Goal: Information Seeking & Learning: Learn about a topic

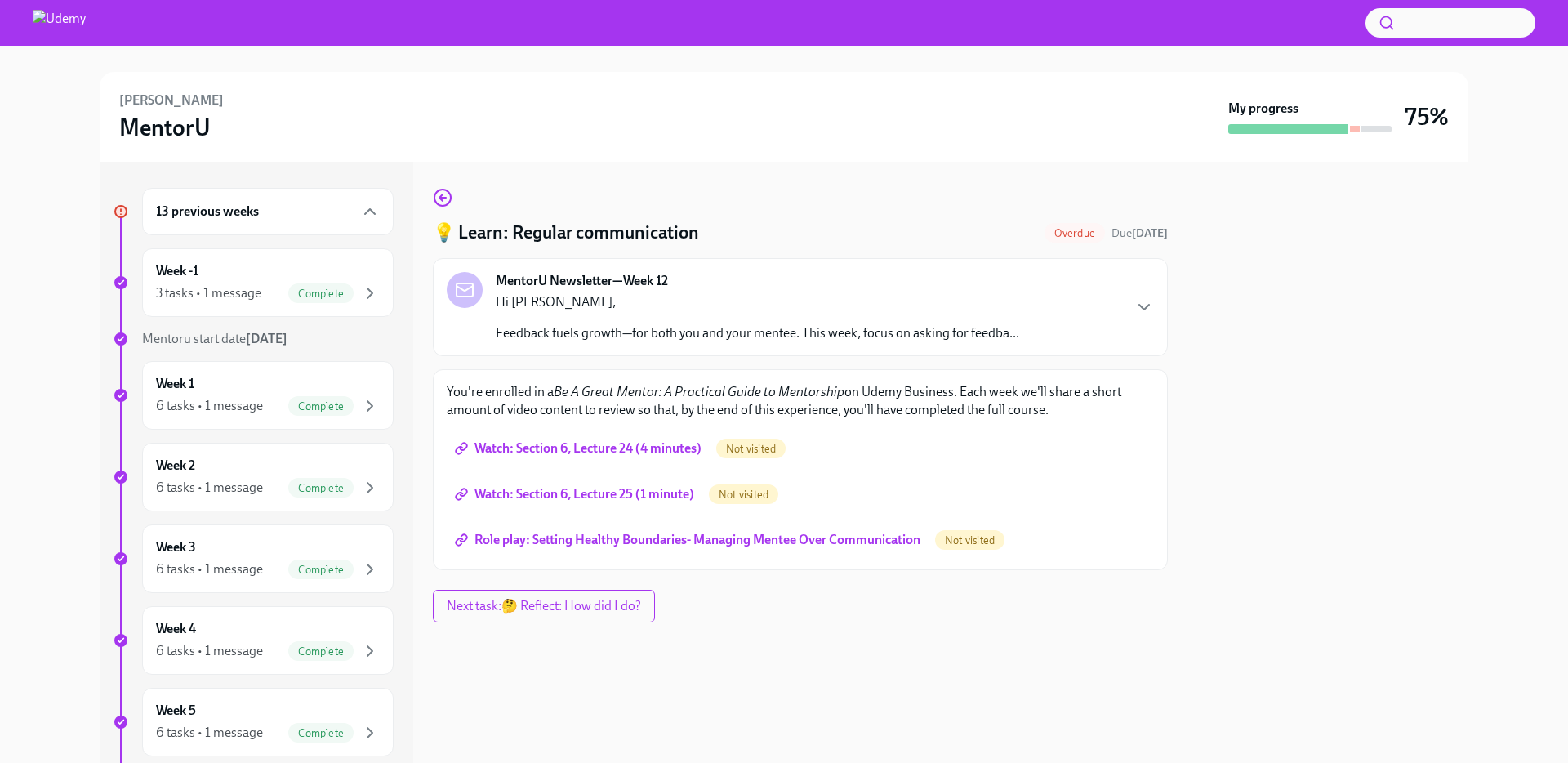
scroll to position [988, 0]
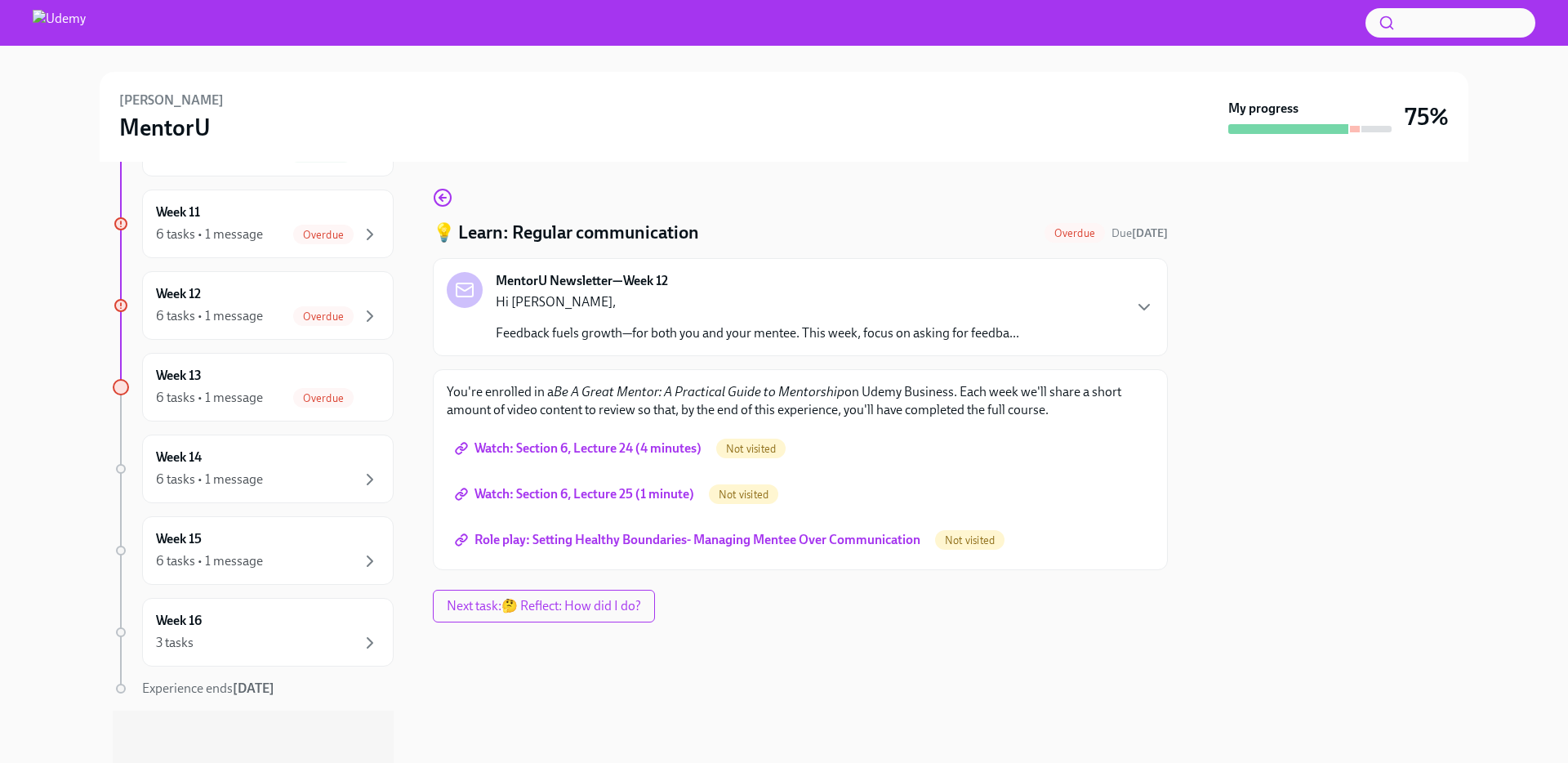
click at [822, 131] on div "[PERSON_NAME]" at bounding box center [670, 116] width 1103 height 51
click at [660, 445] on span "Watch: Section 6, Lecture 24 (4 minutes)" at bounding box center [580, 448] width 243 height 17
click at [564, 497] on span "Watch: Section 6, Lecture 25 (1 minute)" at bounding box center [577, 494] width 236 height 17
click at [519, 536] on span "Role play: Setting Healthy Boundaries- Managing Mentee Over Communication" at bounding box center [689, 540] width 462 height 17
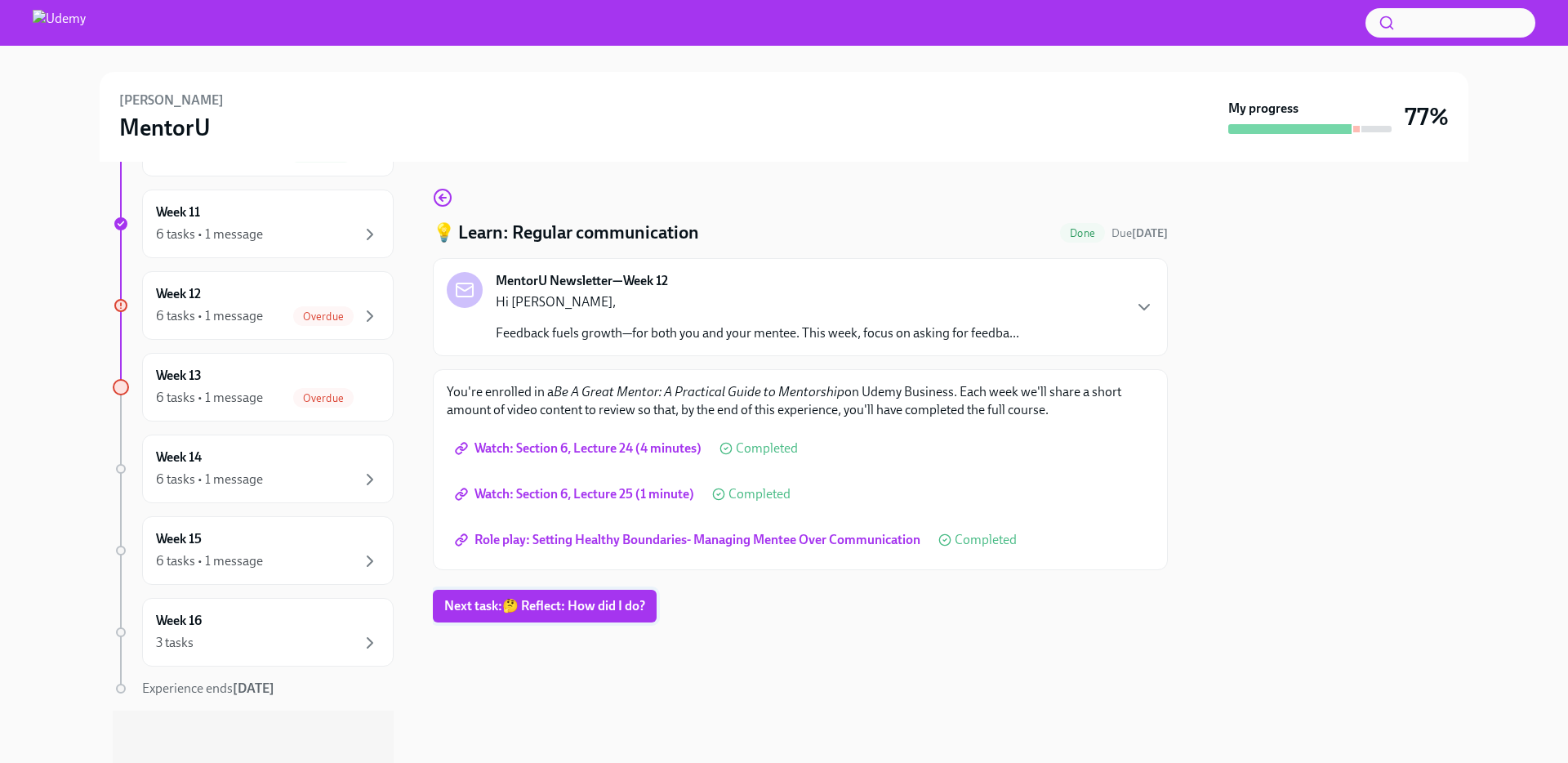
click at [566, 609] on span "Next task : 🤔 Reflect: How did I do?" at bounding box center [544, 606] width 201 height 17
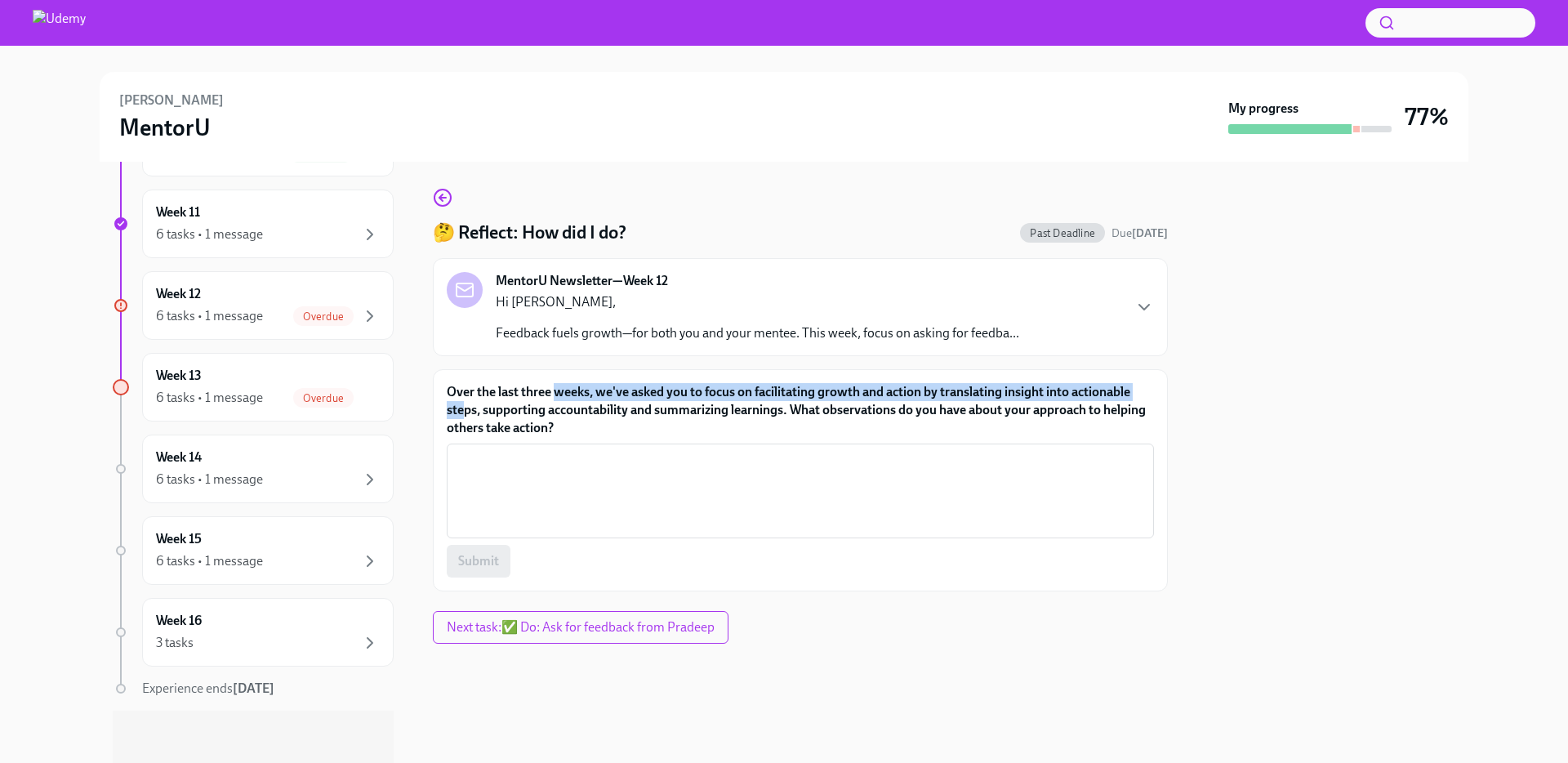
drag, startPoint x: 578, startPoint y: 387, endPoint x: 464, endPoint y: 415, distance: 117.4
click at [464, 415] on label "Over the last three weeks, we've asked you to focus on facilitating growth and …" at bounding box center [801, 409] width 707 height 54
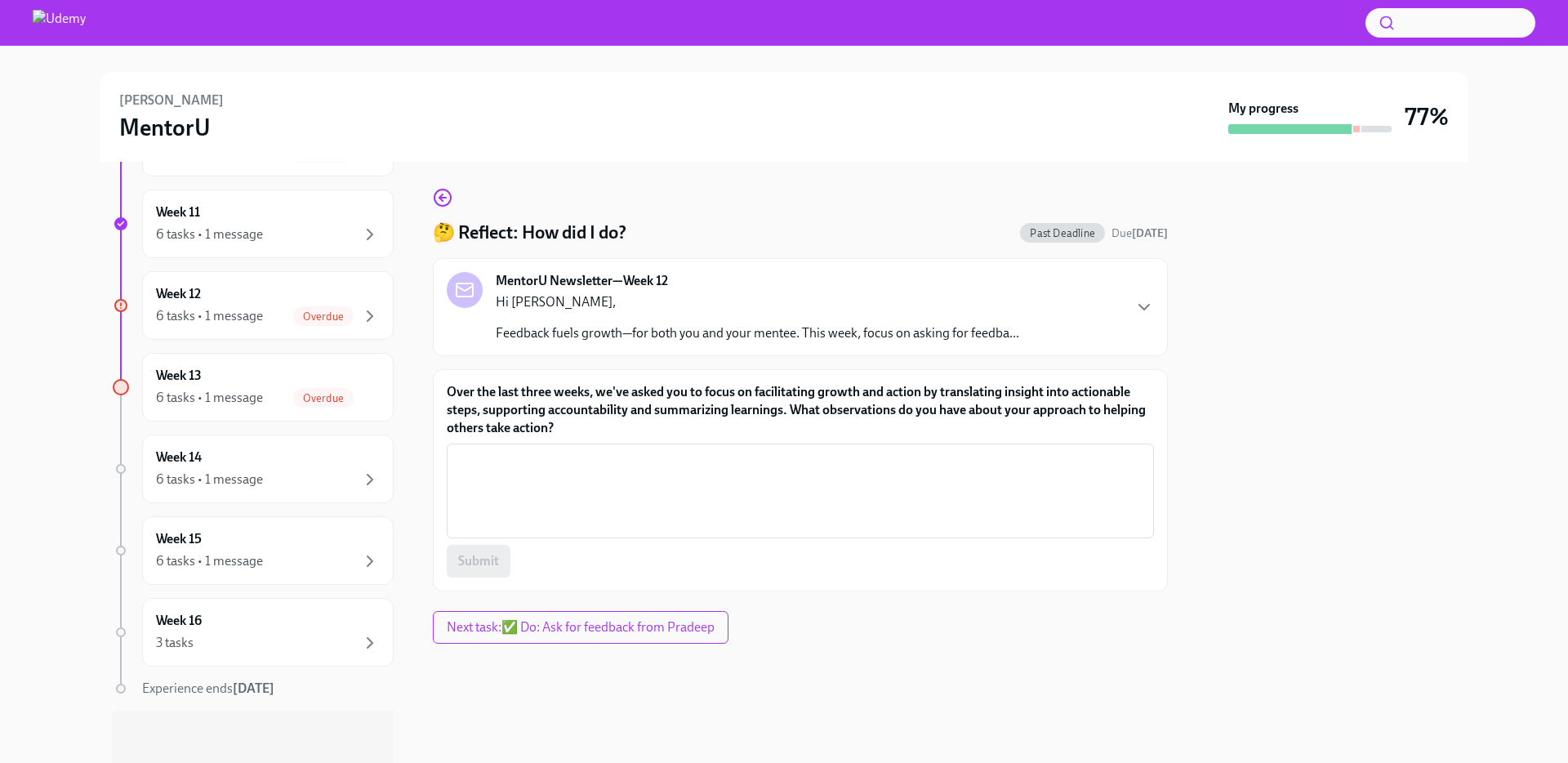
drag, startPoint x: 771, startPoint y: 377, endPoint x: 788, endPoint y: 379, distance: 17.1
click at [772, 377] on div "Over the last three weeks, we've asked you to focus on facilitating growth and …" at bounding box center [800, 480] width 735 height 222
click at [657, 456] on textarea "Over the last three weeks, we've asked you to focus on facilitating growth and …" at bounding box center [801, 491] width 687 height 78
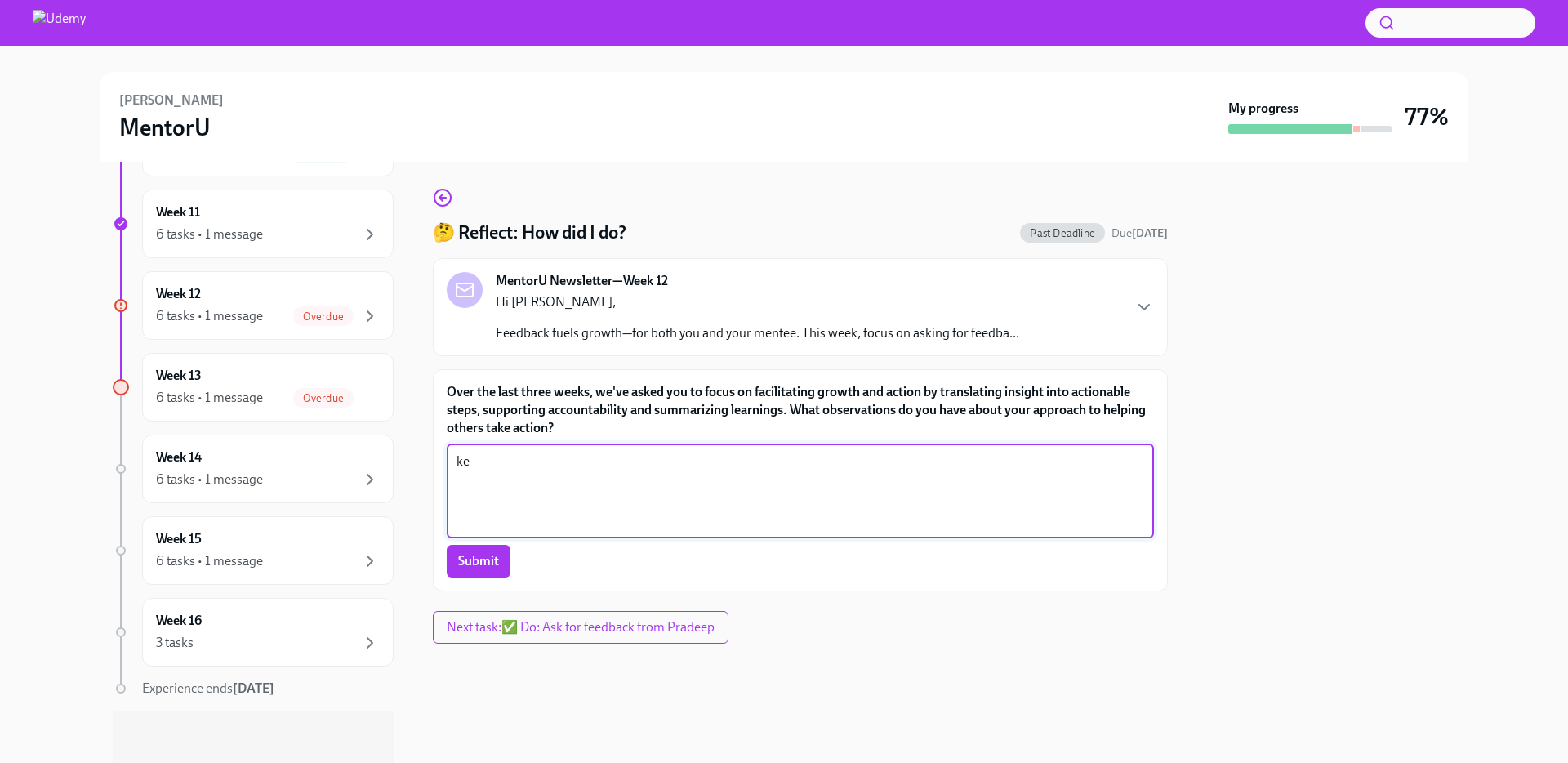
type textarea "k"
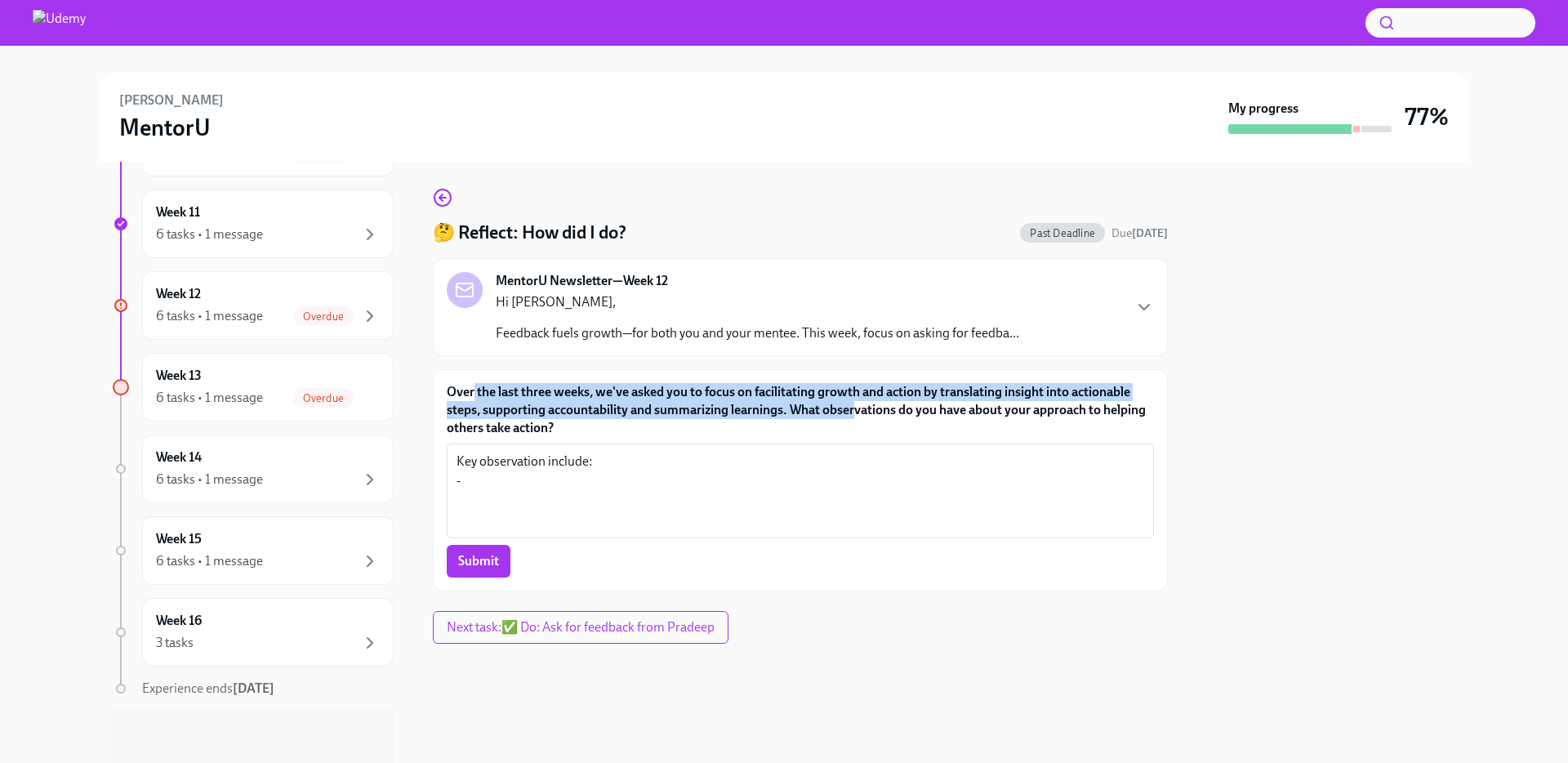
drag, startPoint x: 479, startPoint y: 392, endPoint x: 859, endPoint y: 415, distance: 380.7
click at [859, 415] on label "Over the last three weeks, we've asked you to focus on facilitating growth and …" at bounding box center [801, 409] width 707 height 54
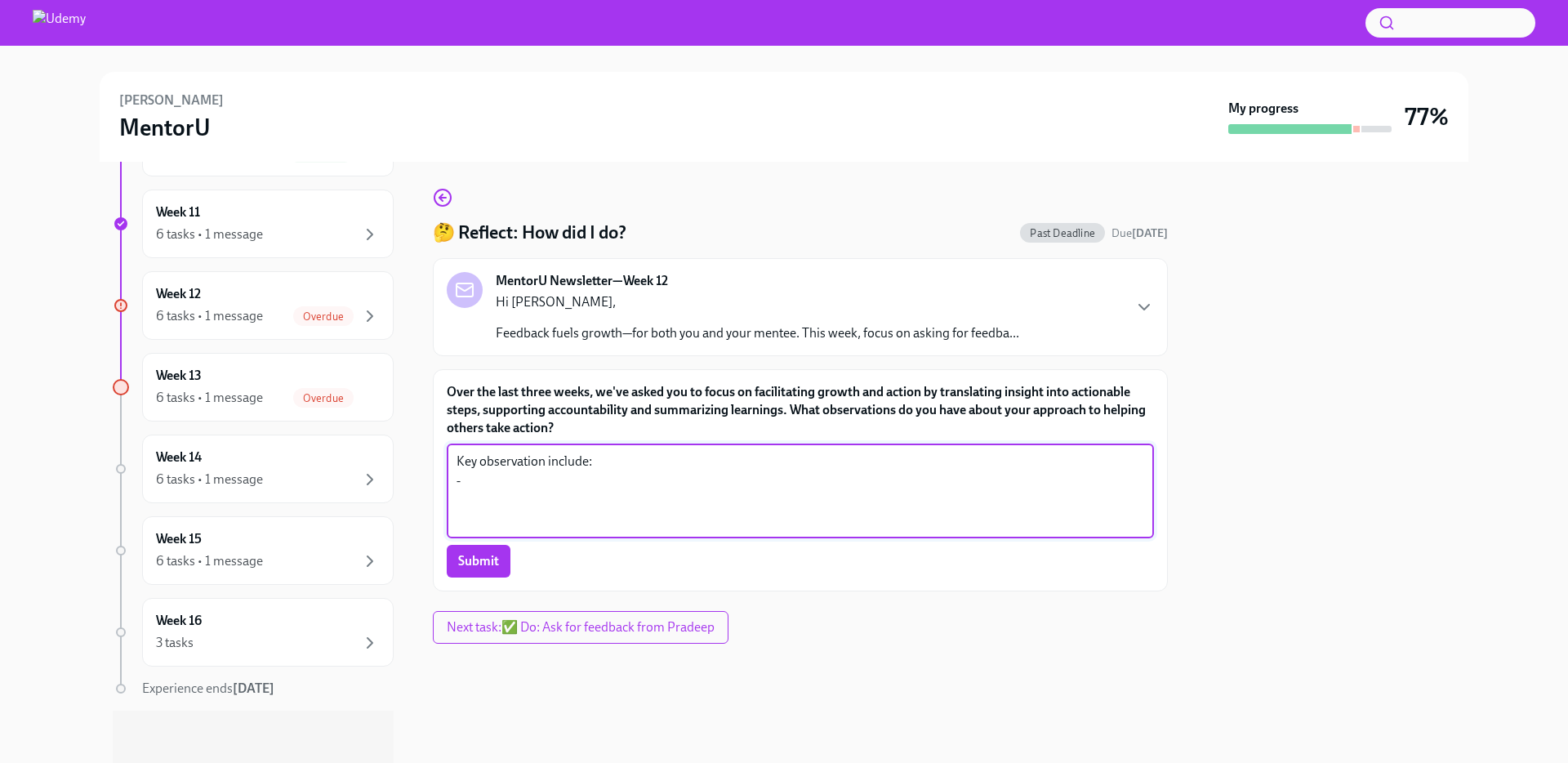
click at [469, 480] on textarea "Key observation include: -" at bounding box center [801, 491] width 687 height 78
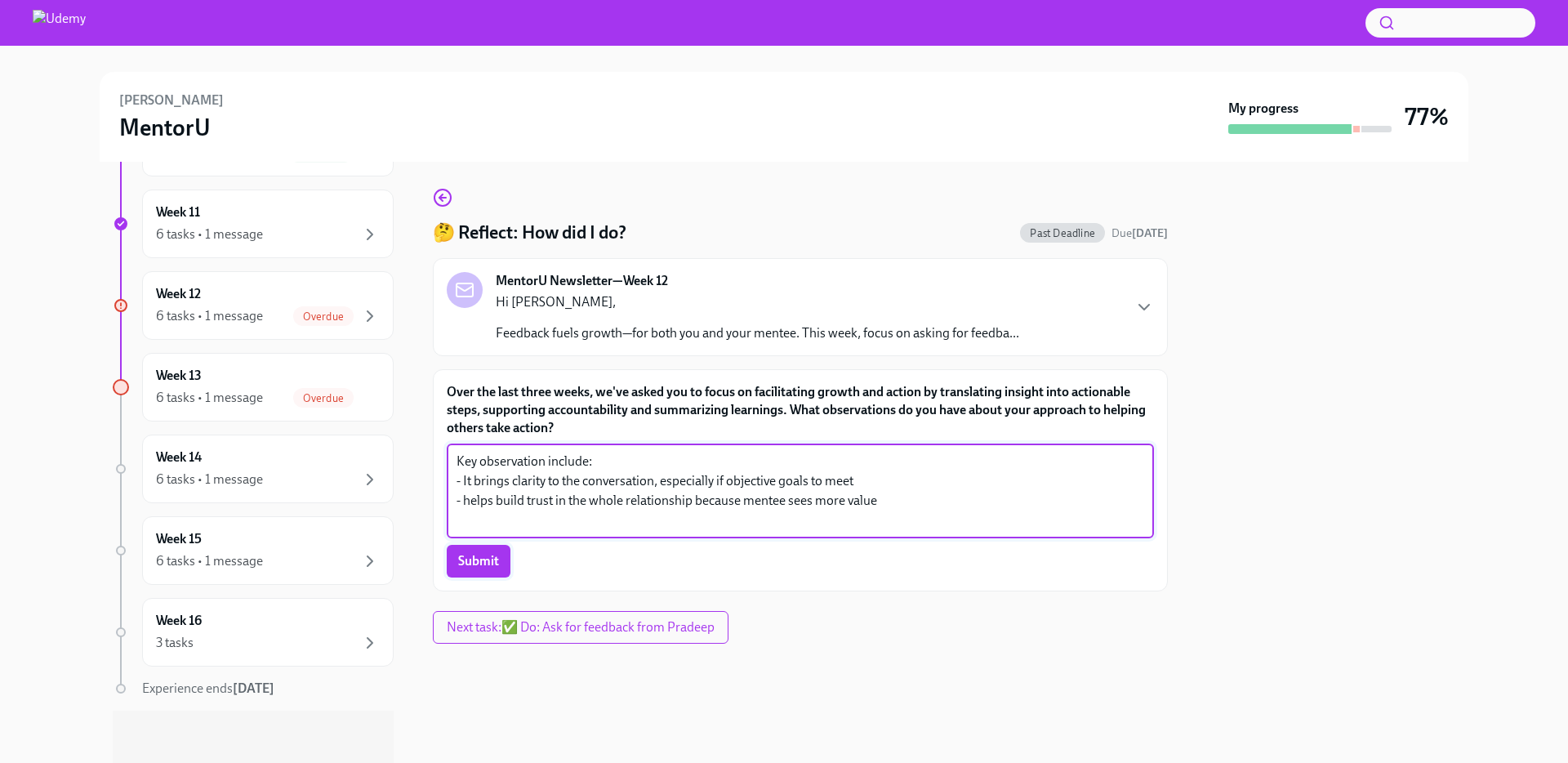
type textarea "Key observation include: - It brings clarity to the conversation, especially if…"
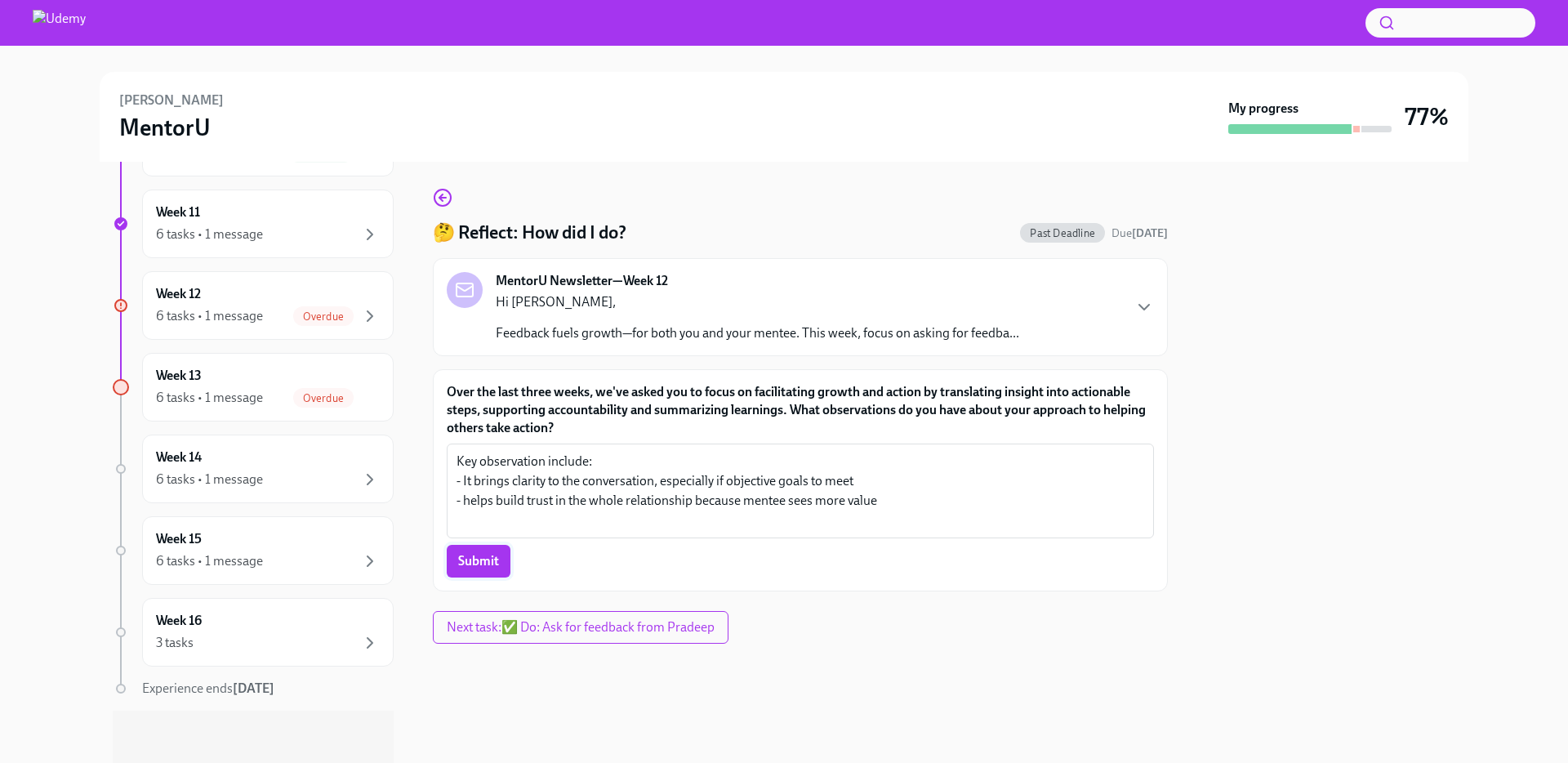
click at [474, 559] on span "Submit" at bounding box center [479, 561] width 41 height 17
click at [648, 621] on span "Next task : ✅ Do: Ask for feedback from Pradeep" at bounding box center [581, 627] width 268 height 17
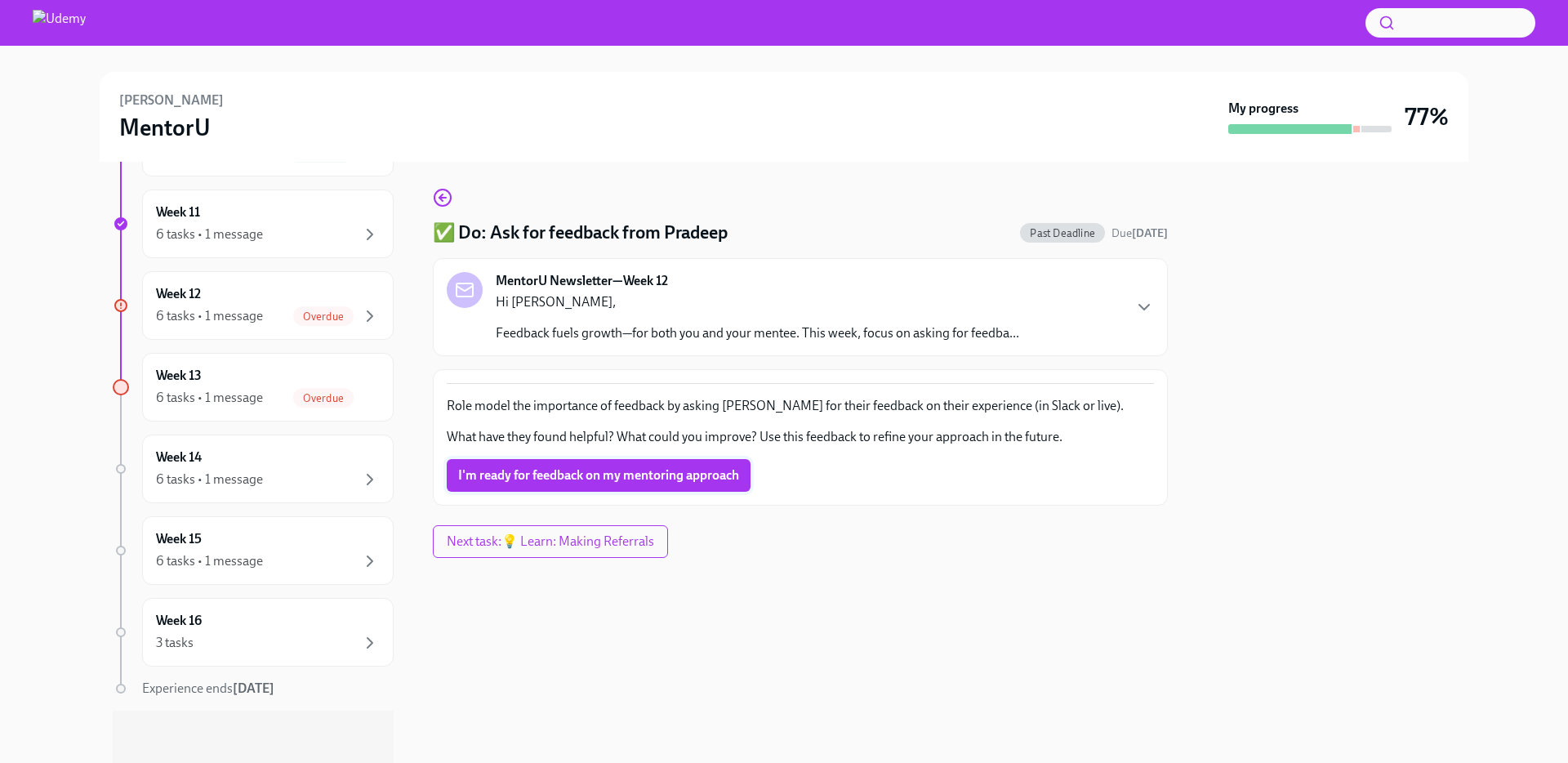
click at [608, 480] on span "I'm ready for feedback on my mentoring approach" at bounding box center [599, 475] width 281 height 17
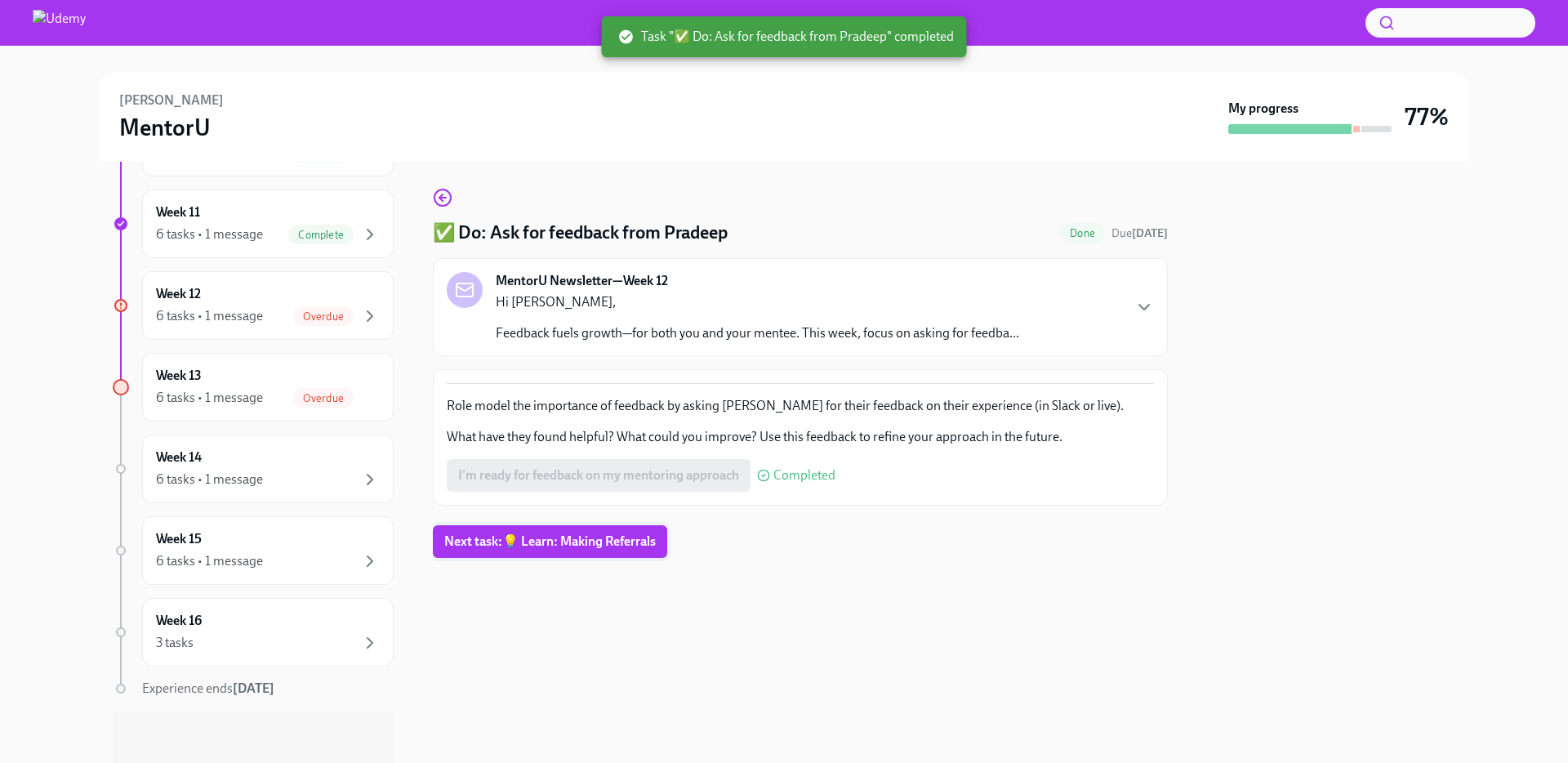
click at [577, 544] on span "Next task : 💡 Learn: Making Referrals" at bounding box center [550, 542] width 211 height 17
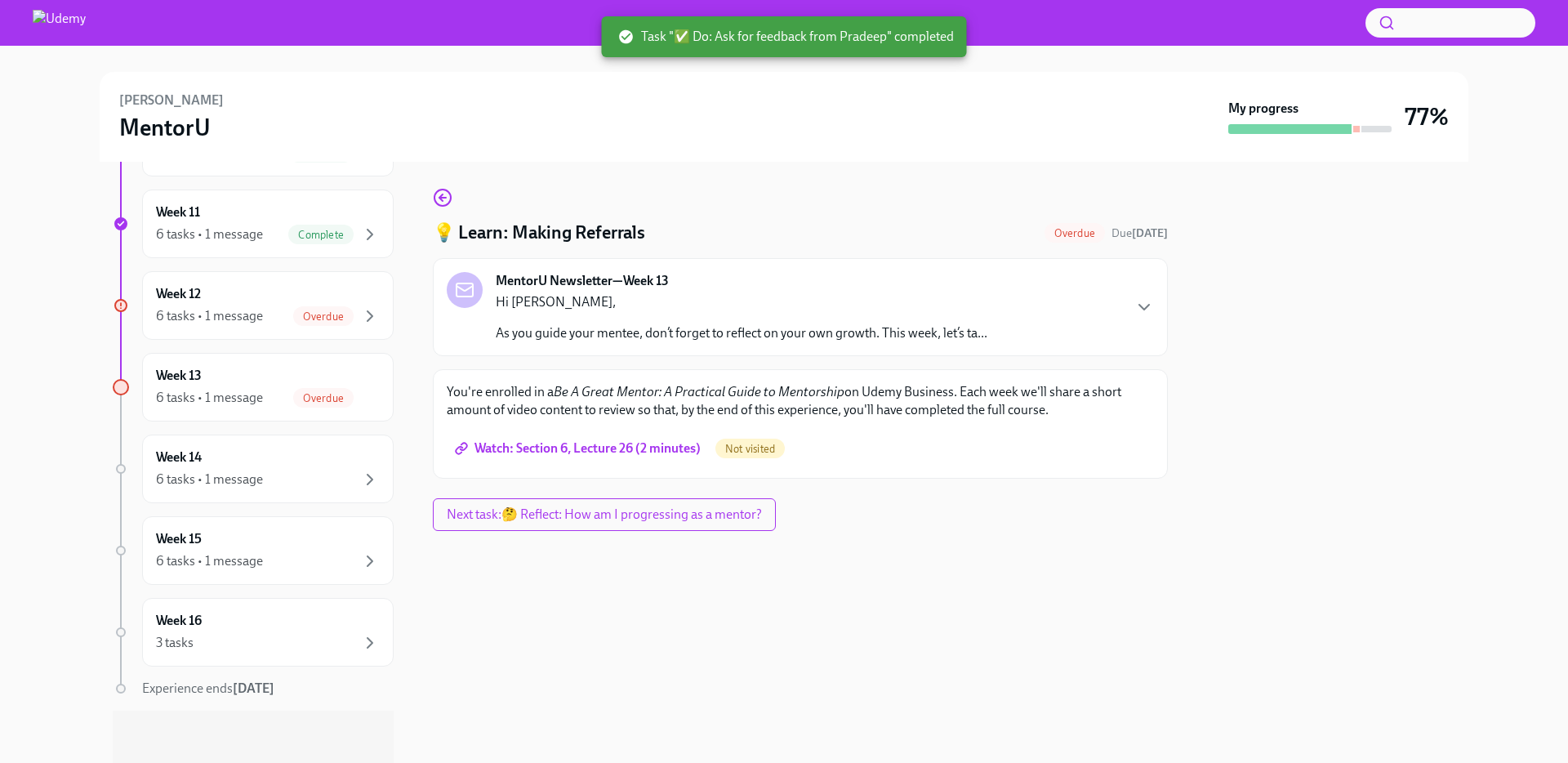
click at [598, 448] on span "Watch: Section 6, Lecture 26 (2 minutes)" at bounding box center [579, 448] width 242 height 17
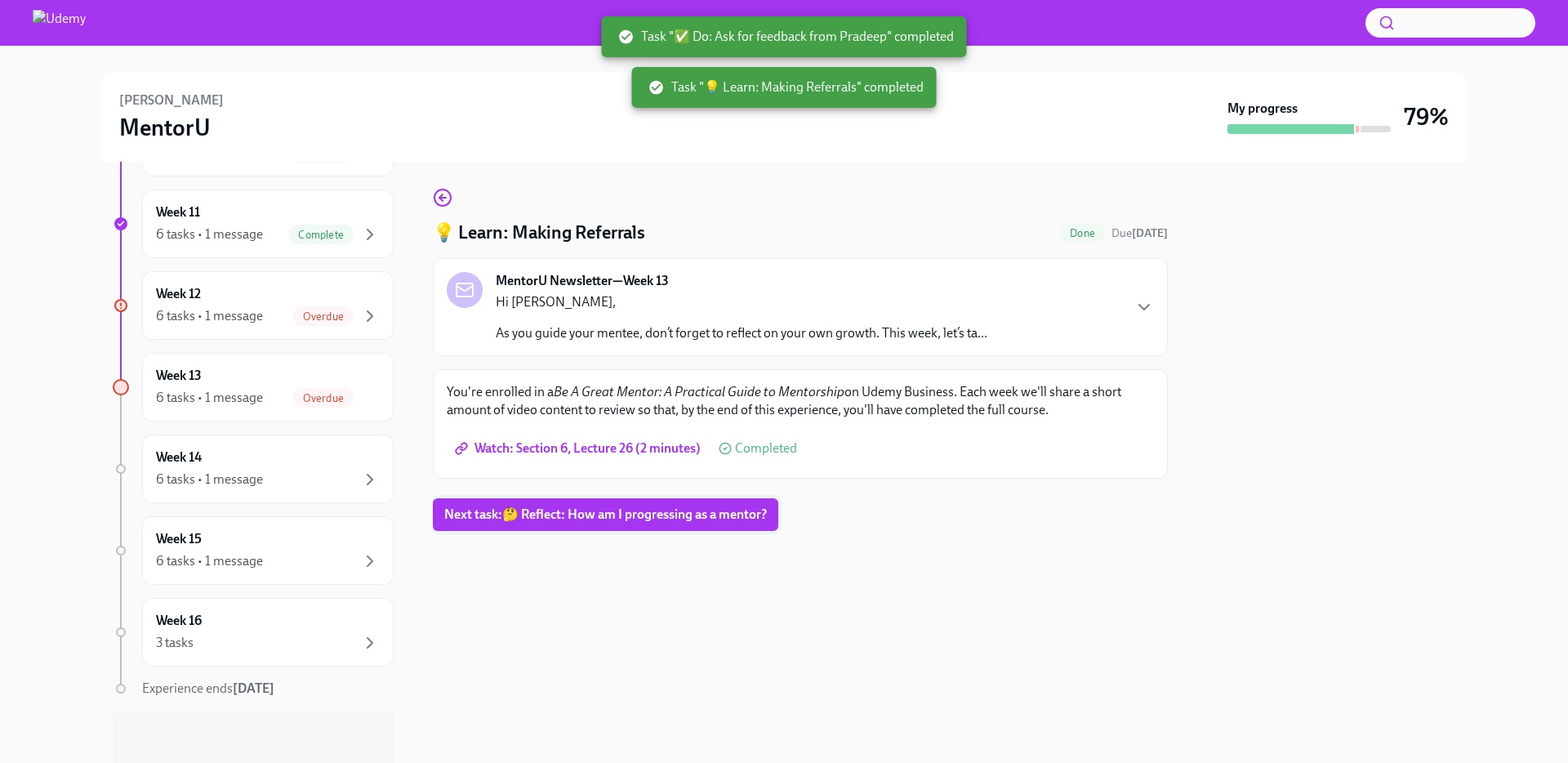
click at [613, 511] on span "Next task : 🤔 Reflect: How am I progressing as a mentor?" at bounding box center [606, 514] width 323 height 17
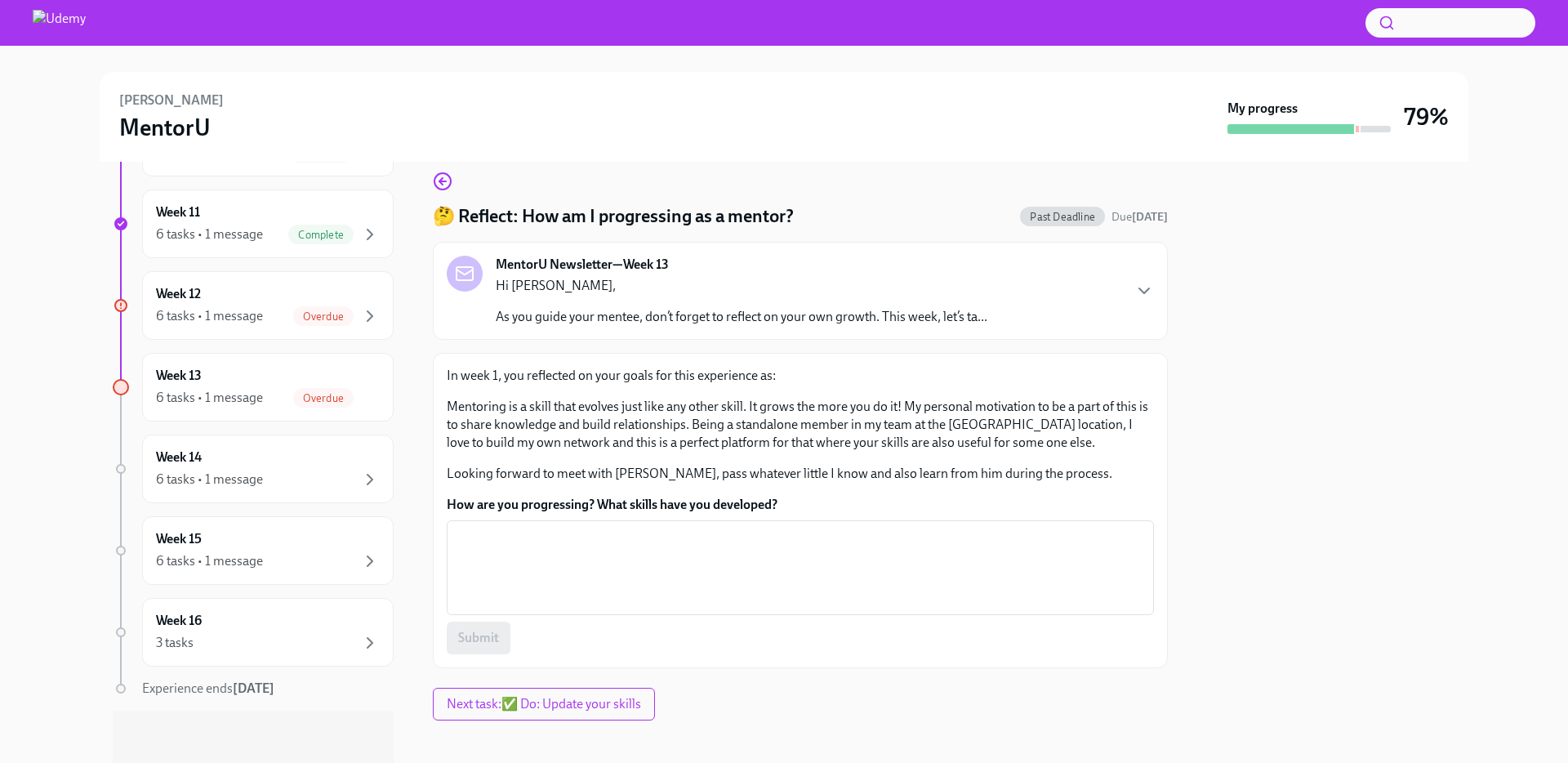
scroll to position [26, 0]
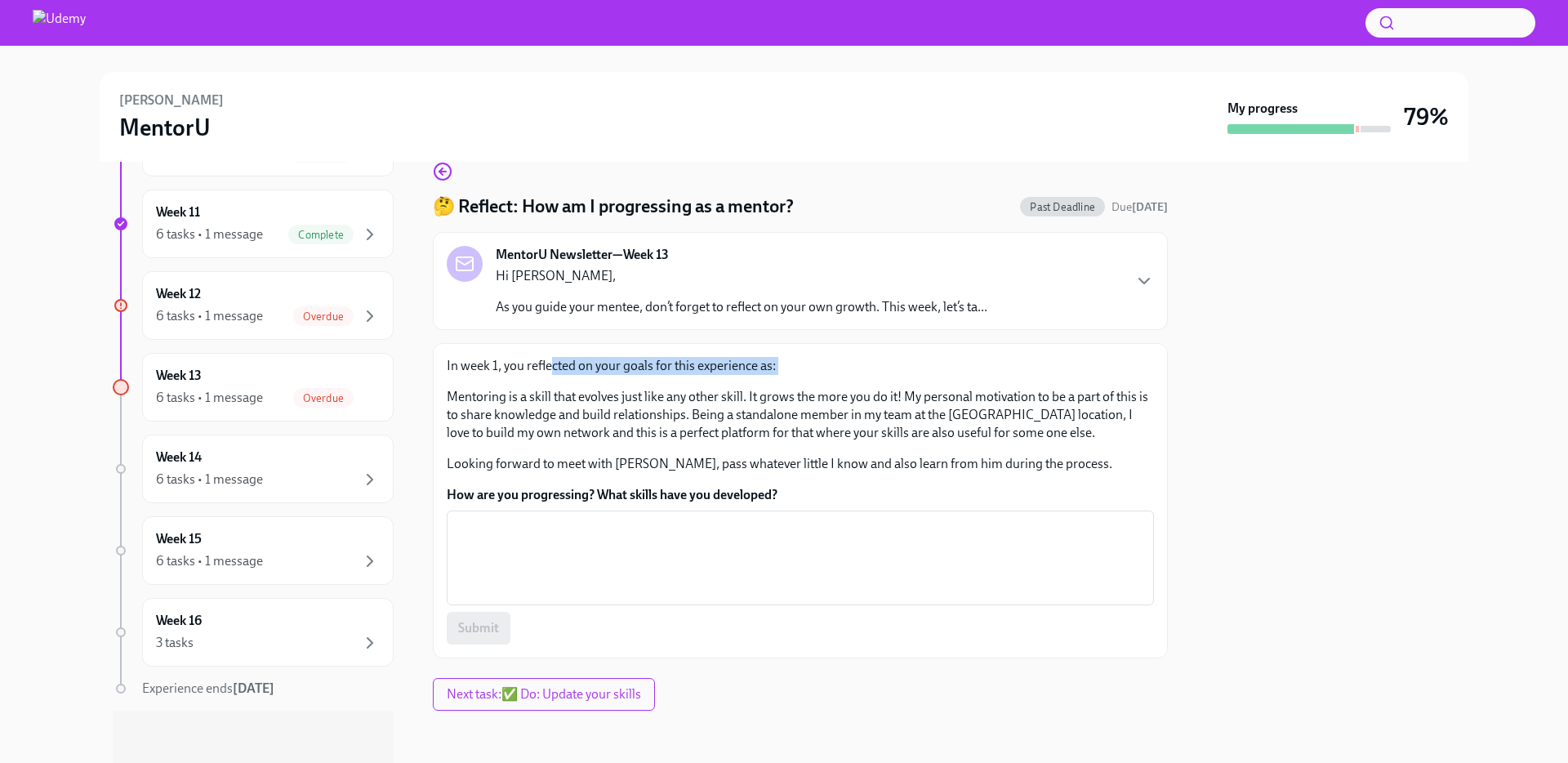
drag, startPoint x: 550, startPoint y: 369, endPoint x: 774, endPoint y: 376, distance: 224.1
click at [774, 376] on div "In week 1, you reflected on your goals for this experience as: Mentoring is a s…" at bounding box center [801, 414] width 707 height 116
click at [536, 400] on p "Mentoring is a skill that evolves just like any other skill. It grows the more …" at bounding box center [801, 414] width 707 height 54
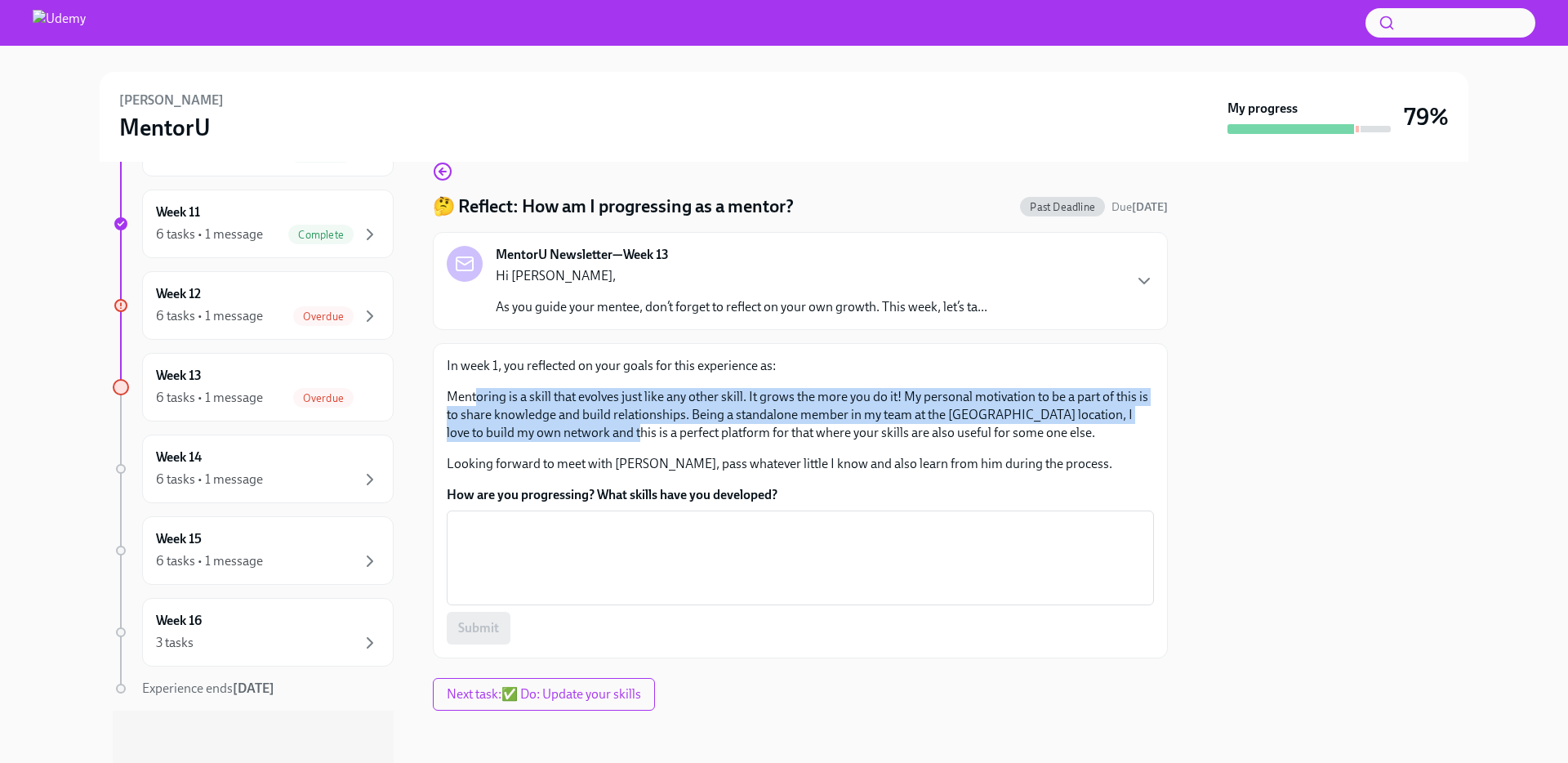
drag, startPoint x: 484, startPoint y: 397, endPoint x: 613, endPoint y: 436, distance: 134.8
click at [613, 436] on p "Mentoring is a skill that evolves just like any other skill. It grows the more …" at bounding box center [801, 414] width 707 height 54
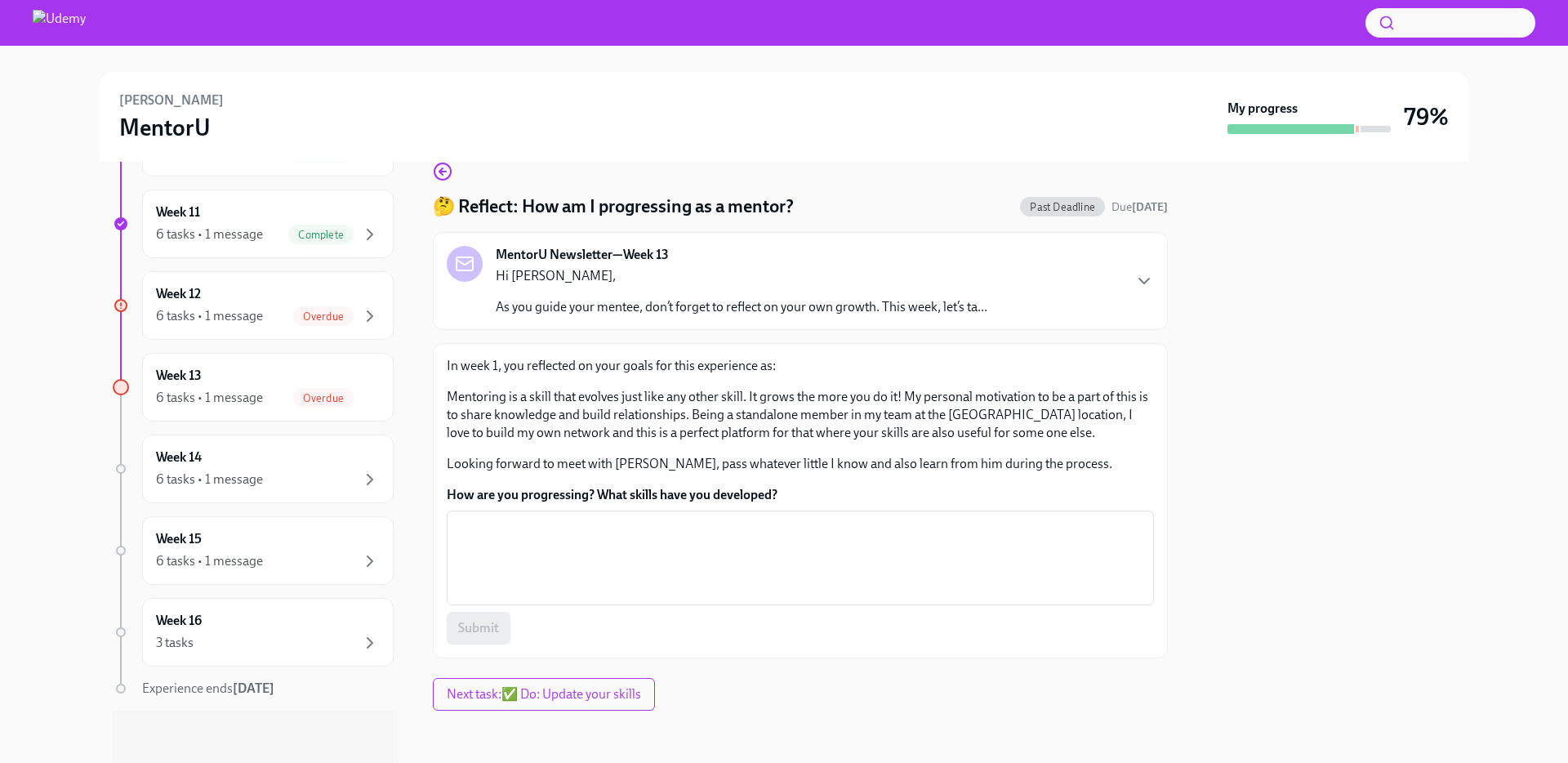
click at [626, 436] on p "Mentoring is a skill that evolves just like any other skill. It grows the more …" at bounding box center [801, 414] width 707 height 54
drag, startPoint x: 722, startPoint y: 432, endPoint x: 1018, endPoint y: 447, distance: 296.4
click at [1018, 447] on div "In week 1, you reflected on your goals for this experience as: Mentoring is a s…" at bounding box center [801, 414] width 707 height 116
drag, startPoint x: 485, startPoint y: 404, endPoint x: 532, endPoint y: 399, distance: 47.3
click at [494, 403] on p "Mentoring is a skill that evolves just like any other skill. It grows the more …" at bounding box center [801, 414] width 707 height 54
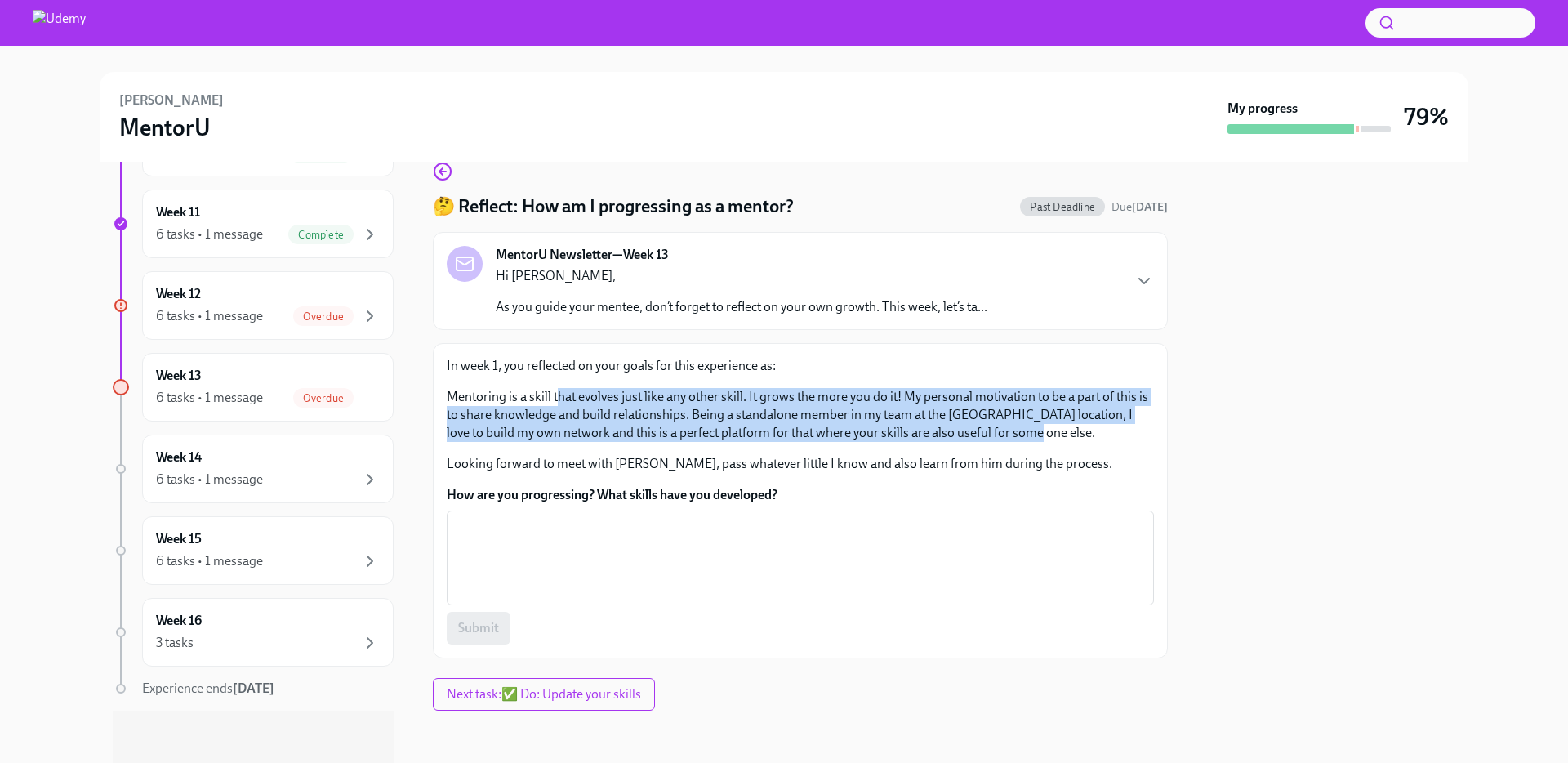
drag, startPoint x: 605, startPoint y: 395, endPoint x: 1053, endPoint y: 433, distance: 449.6
click at [1053, 433] on p "Mentoring is a skill that evolves just like any other skill. It grows the more …" at bounding box center [801, 414] width 707 height 54
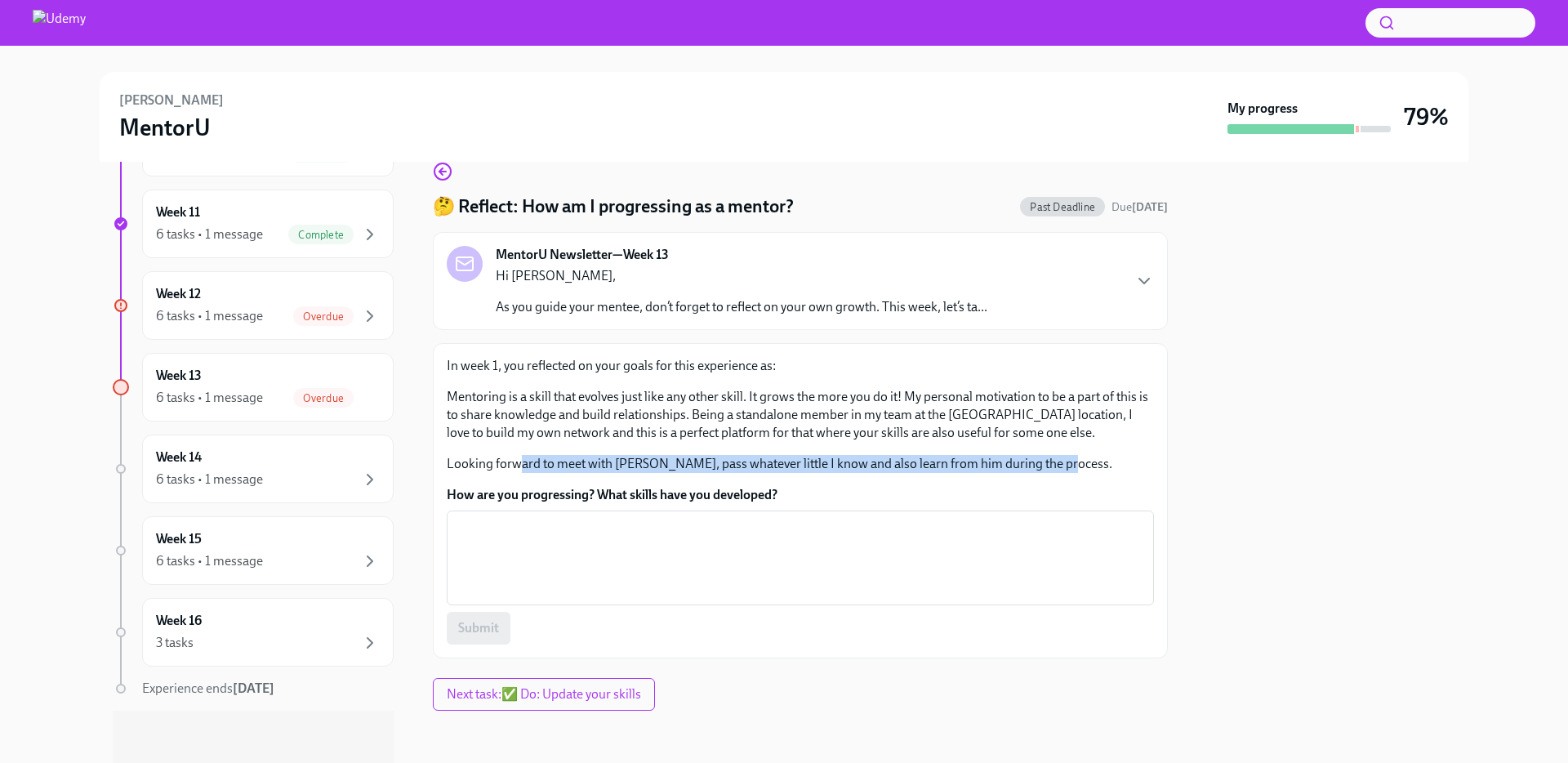
drag, startPoint x: 518, startPoint y: 468, endPoint x: 1023, endPoint y: 475, distance: 505.0
click at [1023, 475] on div "In week 1, you reflected on your goals for this experience as: Mentoring is a s…" at bounding box center [801, 500] width 707 height 287
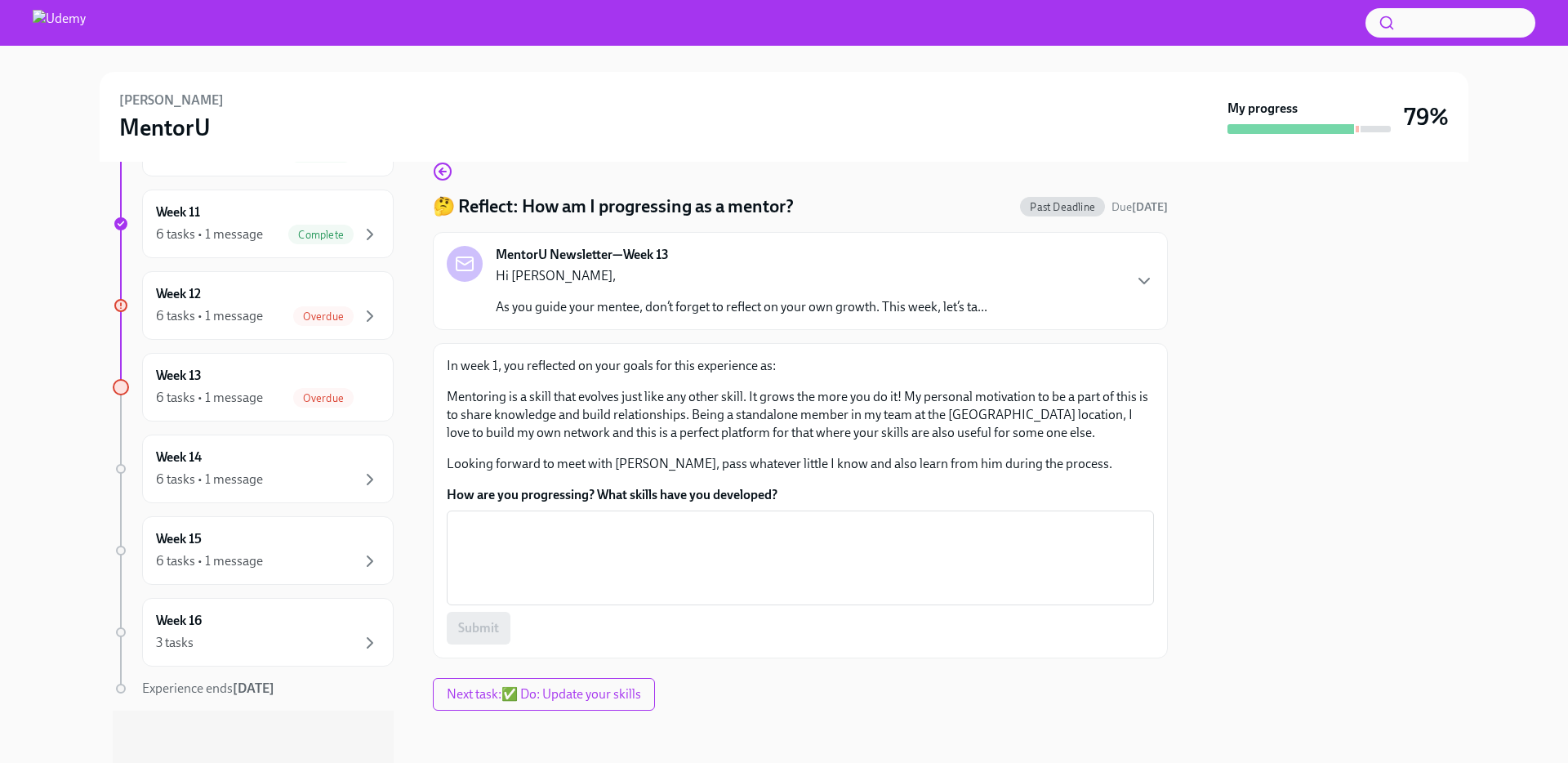
click at [930, 482] on div "In week 1, you reflected on your goals for this experience as: Mentoring is a s…" at bounding box center [801, 500] width 707 height 287
click at [801, 547] on textarea "How are you progressing? What skills have you developed?" at bounding box center [801, 557] width 687 height 78
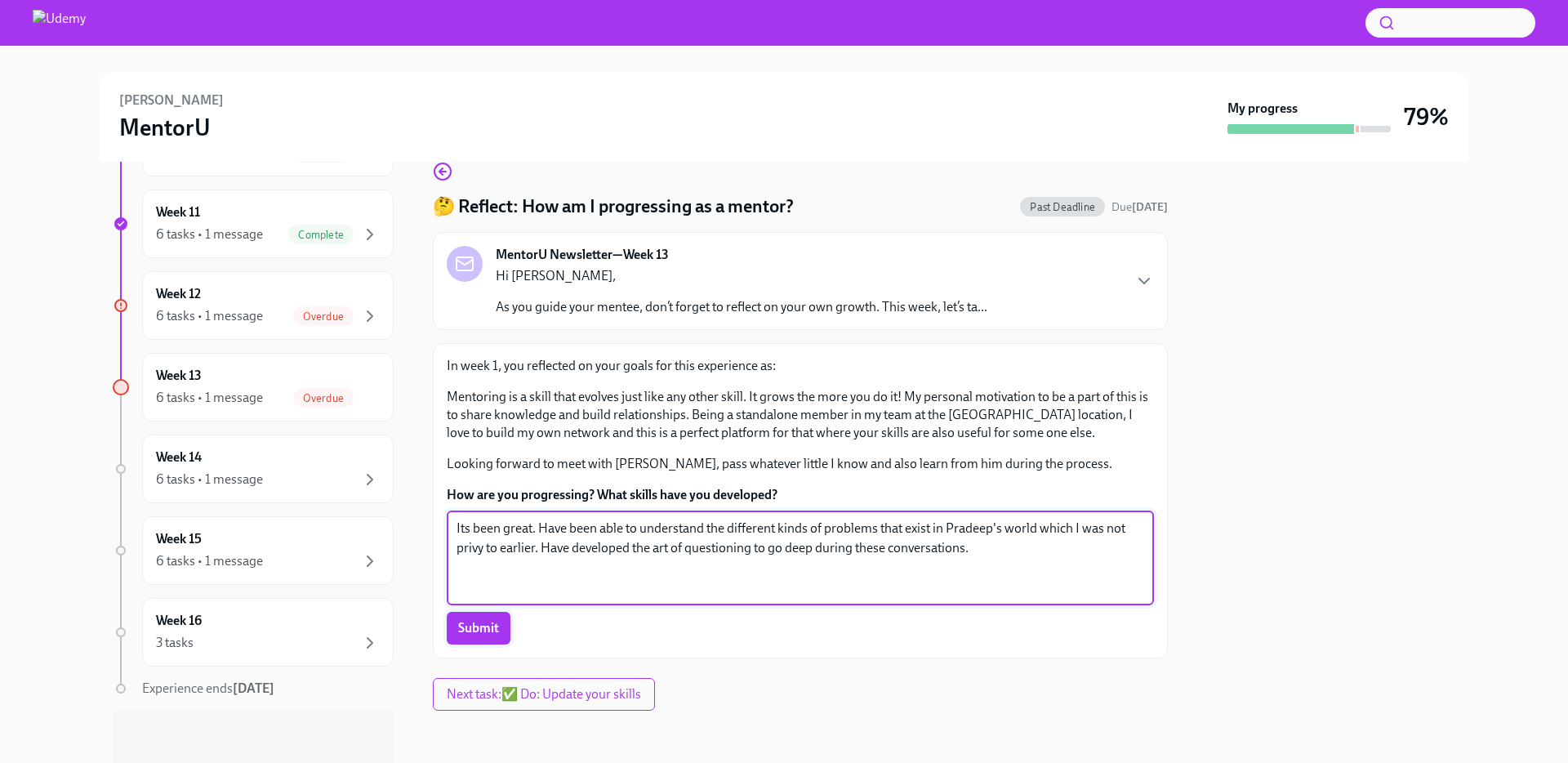
type textarea "Its been great. Have been able to understand the different kinds of problems th…"
click at [472, 631] on span "Submit" at bounding box center [479, 628] width 41 height 17
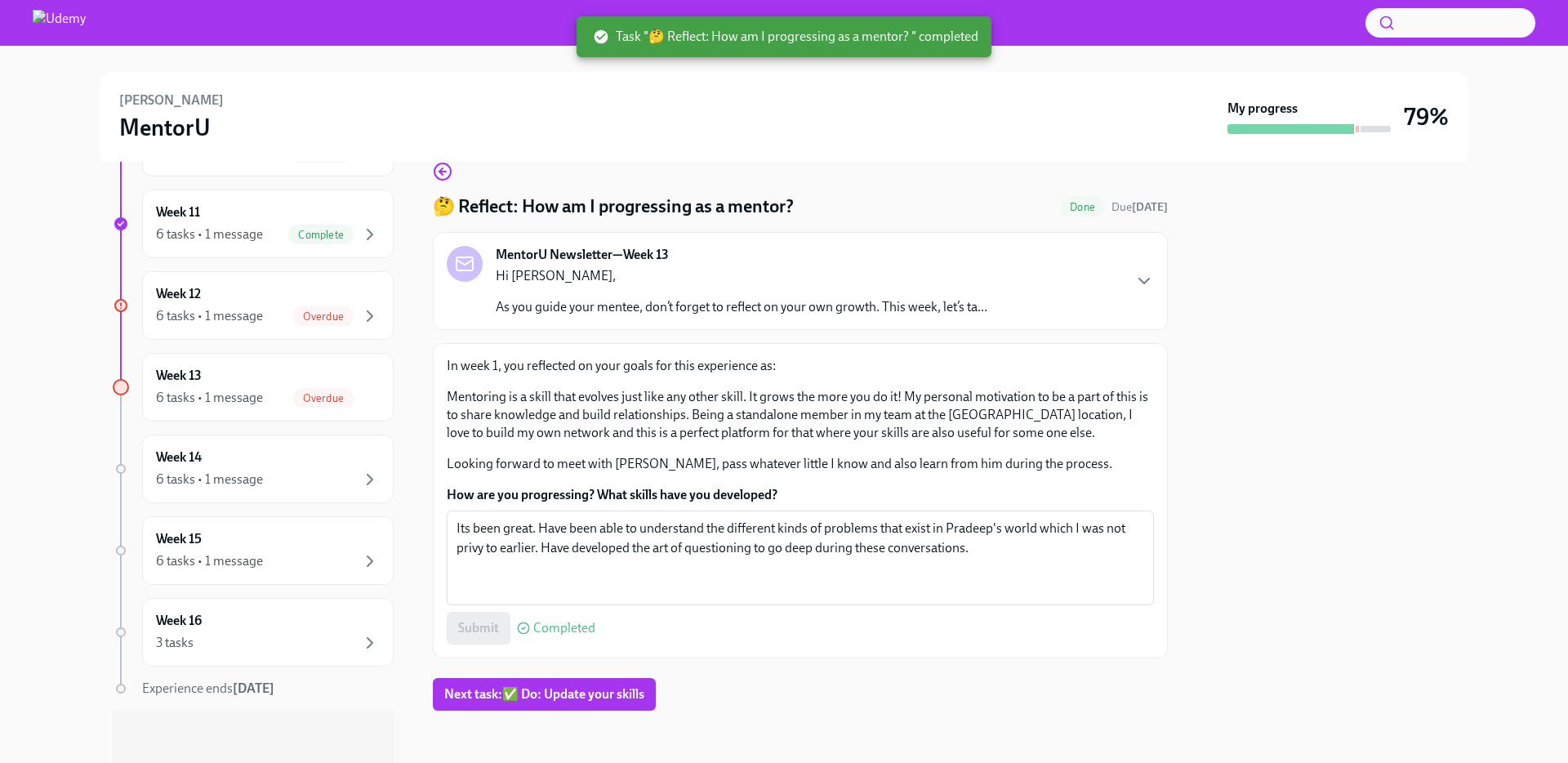
click at [627, 687] on span "Next task : ✅ Do: Update your skills" at bounding box center [544, 694] width 200 height 17
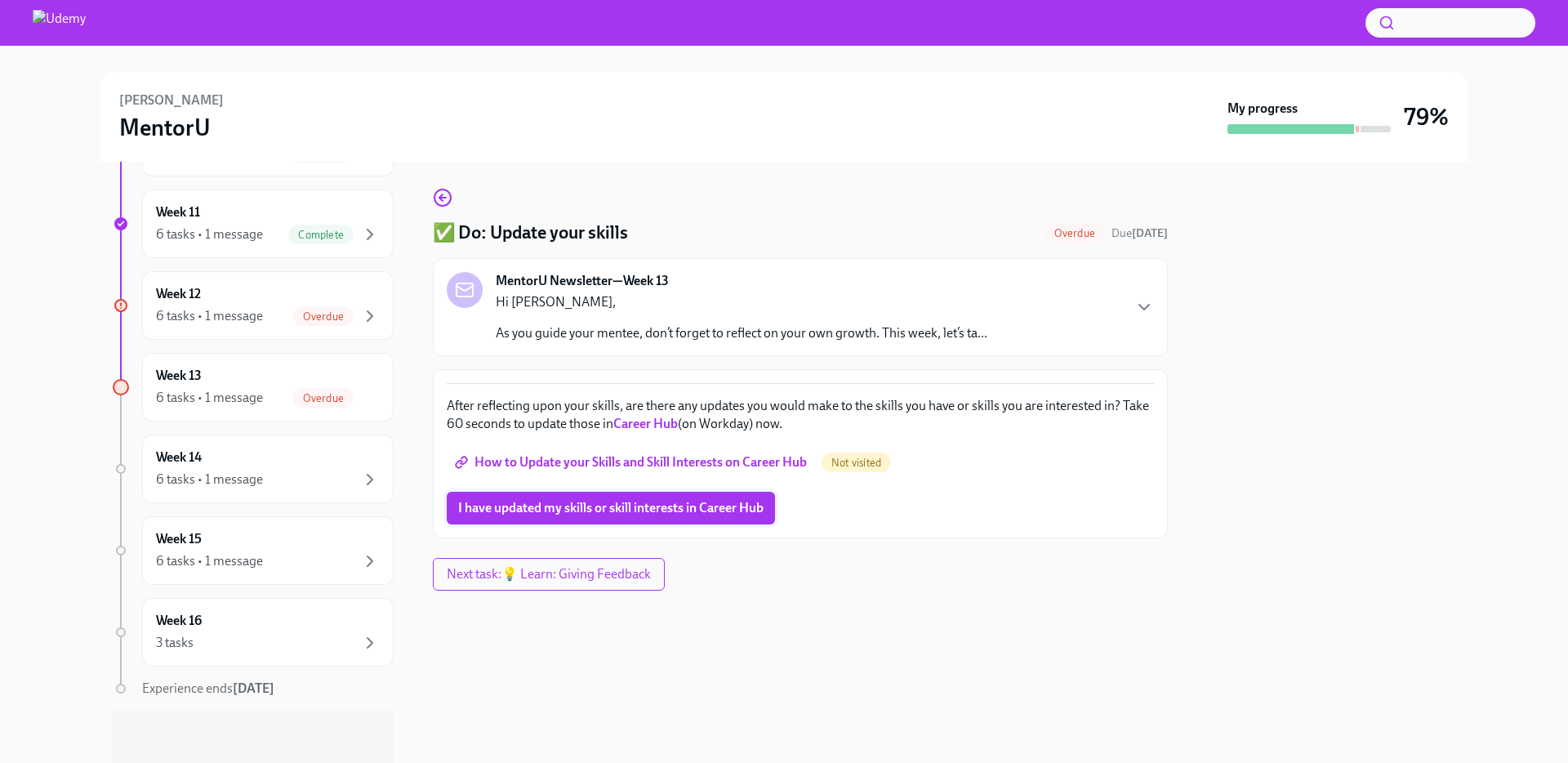
click at [673, 515] on span "I have updated my skills or skill interests in Career Hub" at bounding box center [611, 508] width 305 height 17
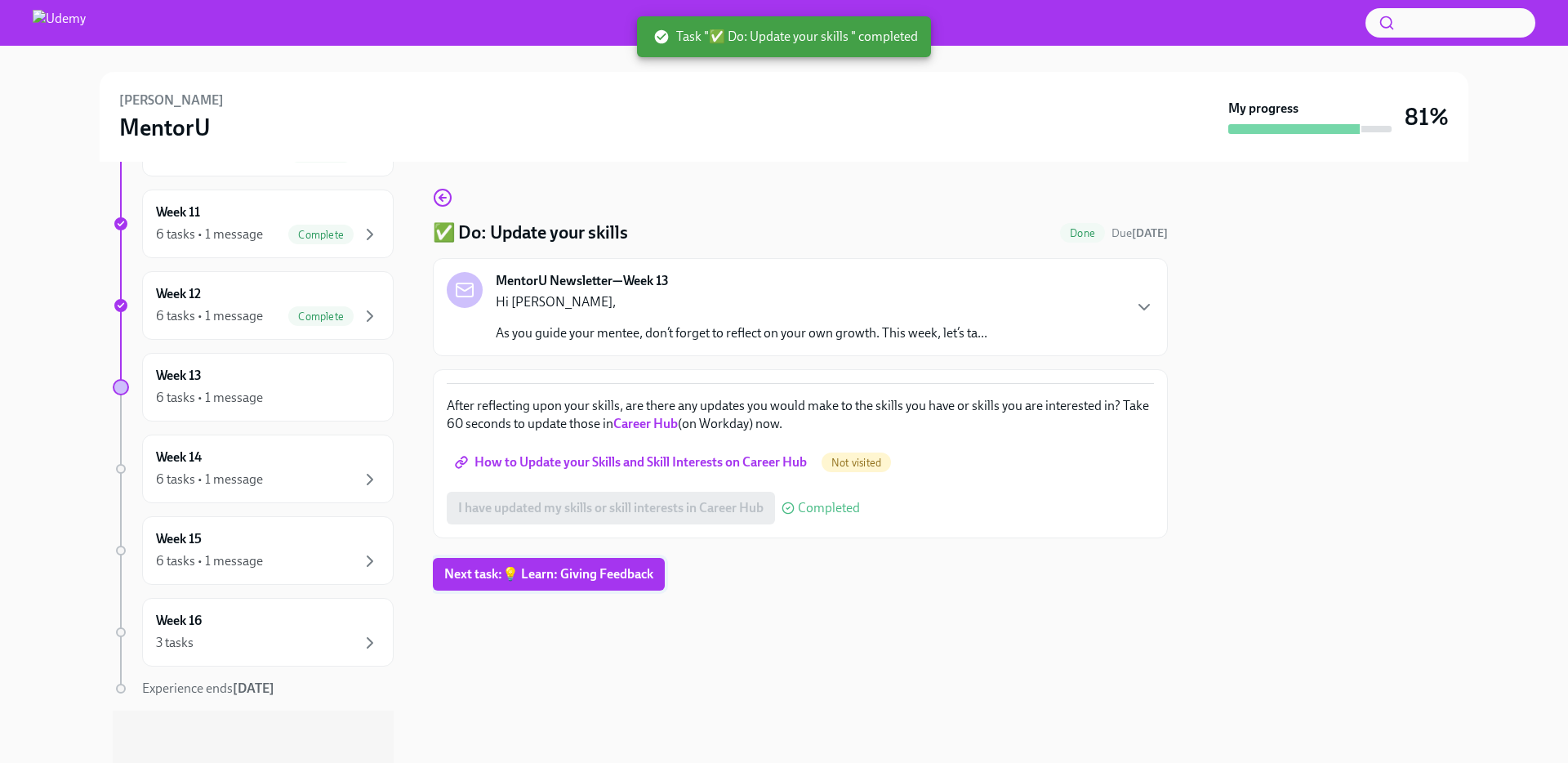
click at [534, 589] on button "Next task : 💡 Learn: Giving Feedback" at bounding box center [548, 573] width 232 height 32
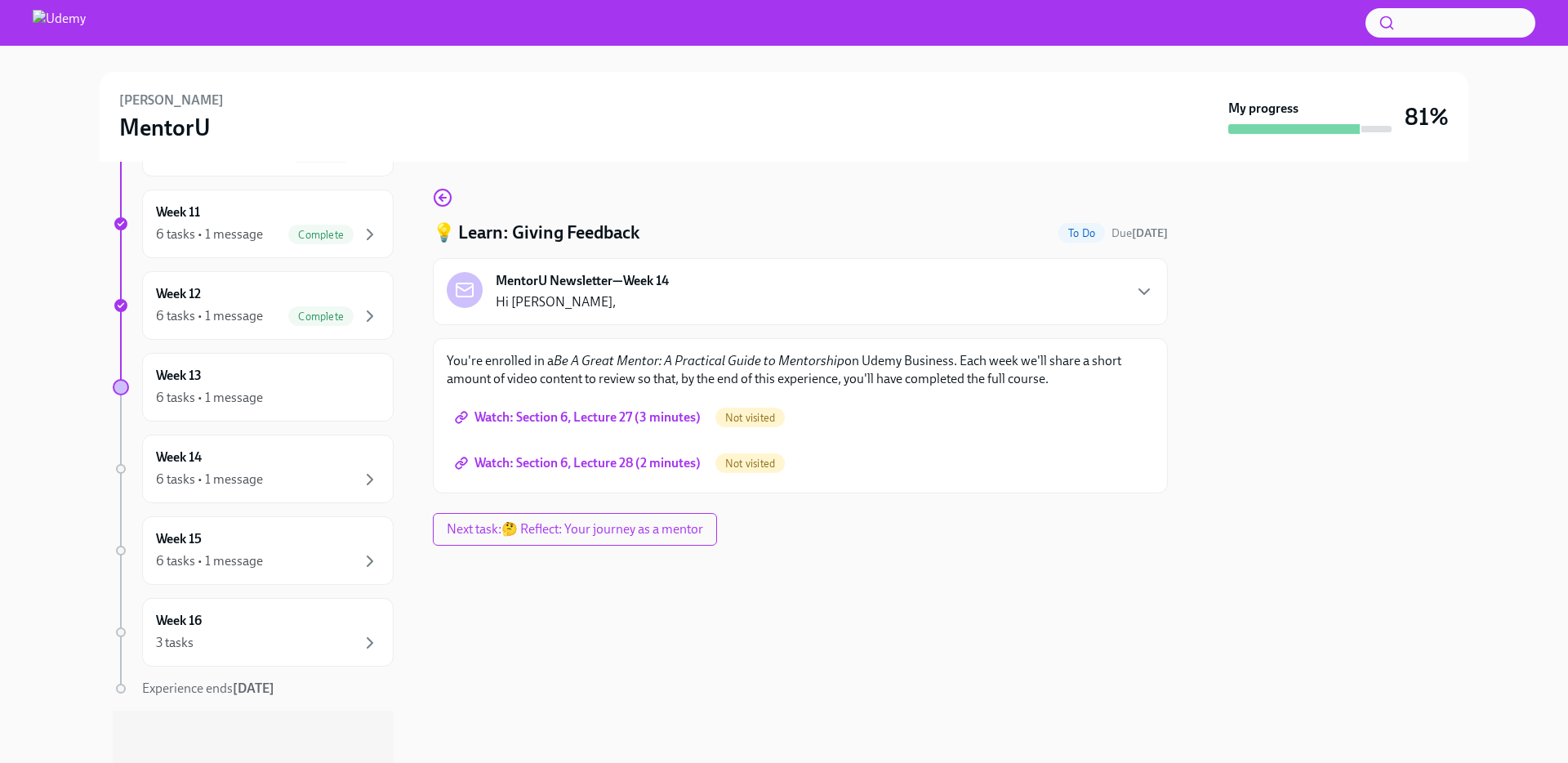
click at [611, 424] on span "Watch: Section 6, Lecture 27 (3 minutes)" at bounding box center [579, 418] width 242 height 17
click at [523, 466] on span "Watch: Section 6, Lecture 28 (2 minutes)" at bounding box center [579, 463] width 242 height 17
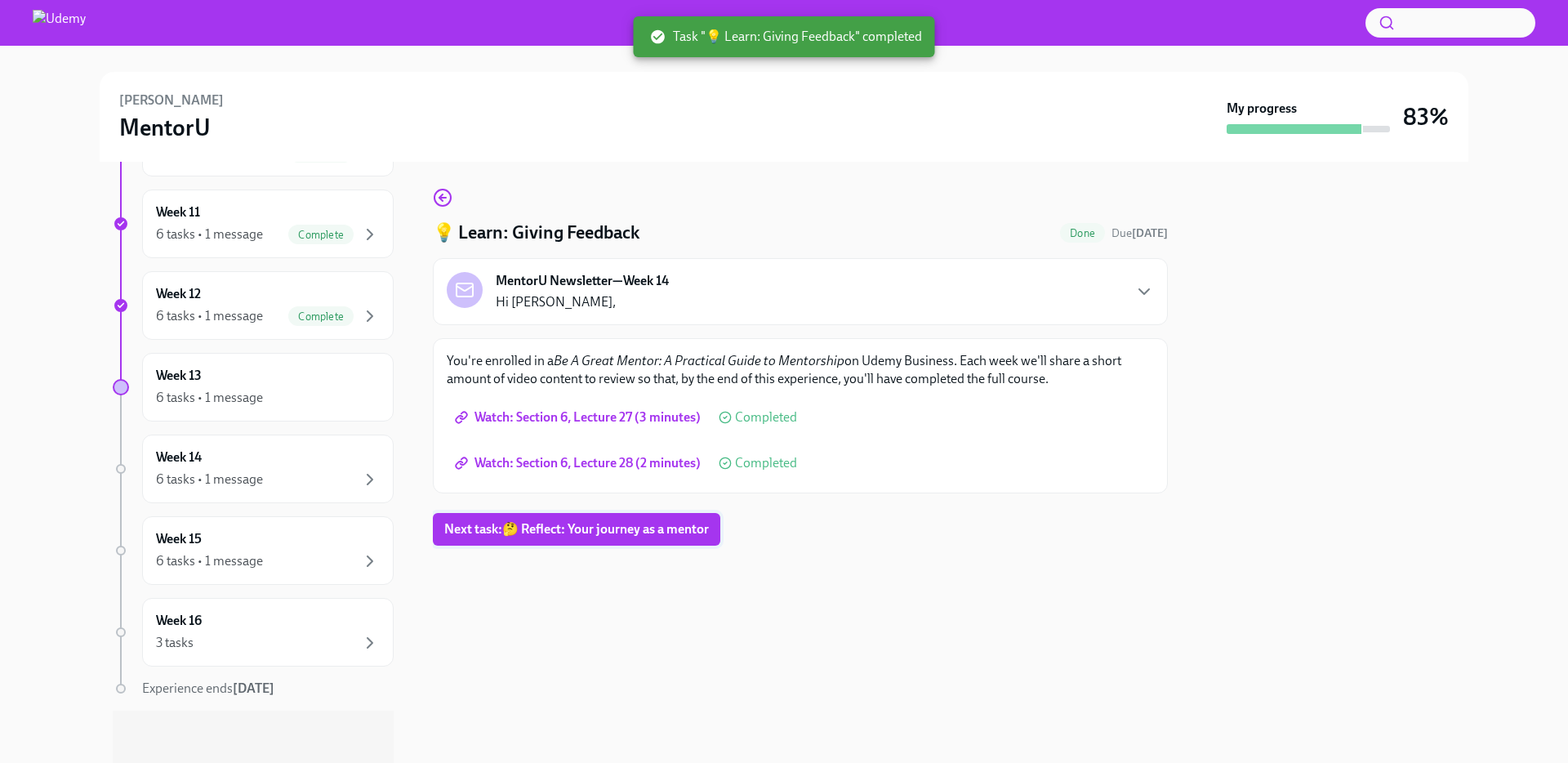
click at [614, 534] on span "Next task : 🤔 Reflect: Your journey as a mentor" at bounding box center [577, 529] width 265 height 17
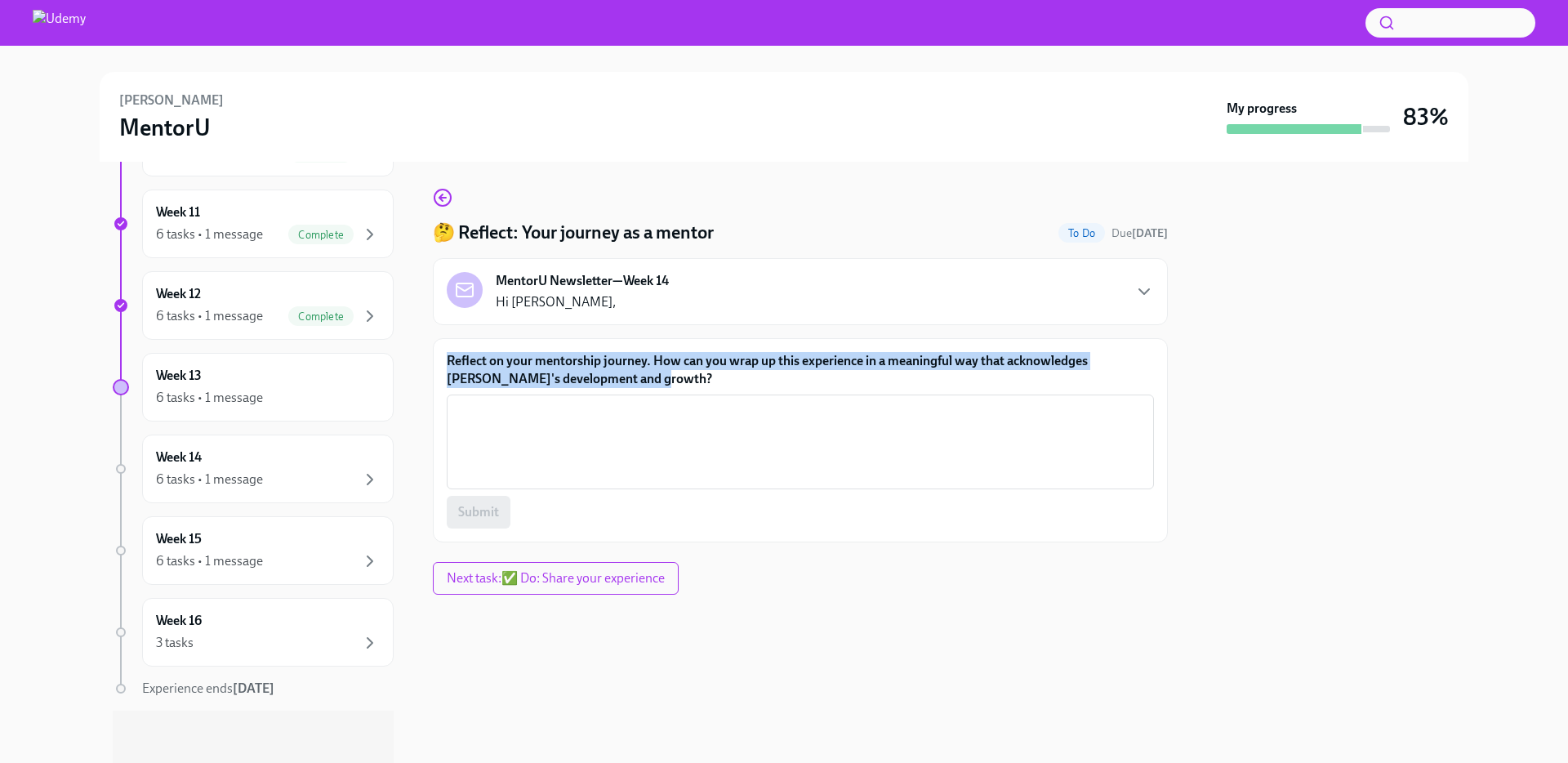
drag, startPoint x: 530, startPoint y: 350, endPoint x: 1094, endPoint y: 373, distance: 564.5
click at [1094, 373] on div "Reflect on your mentorship journey. How can you wrap up this experience in a me…" at bounding box center [800, 439] width 735 height 204
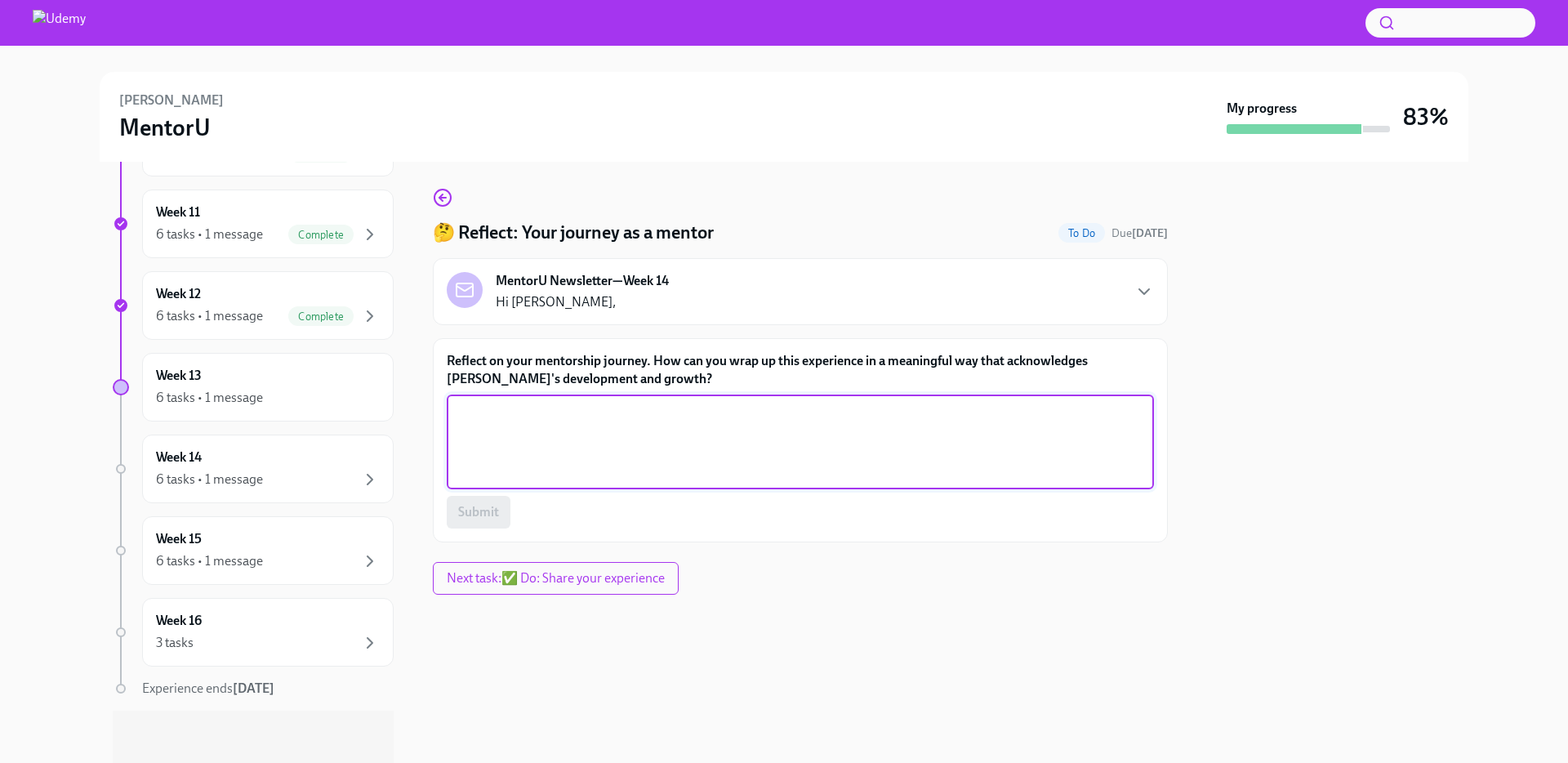
click at [848, 451] on textarea "Reflect on your mentorship journey. How can you wrap up this experience in a me…" at bounding box center [801, 442] width 687 height 78
drag, startPoint x: 920, startPoint y: 412, endPoint x: 1039, endPoint y: 488, distance: 141.2
click at [1039, 489] on div "Ask [PERSON_NAME] how he feels about handling Tableau and data related stuff on…" at bounding box center [801, 442] width 707 height 95
type textarea "Ask [PERSON_NAME] how he feels about handling Tableau and data related stuff on…"
click at [483, 518] on span "Submit" at bounding box center [479, 513] width 41 height 17
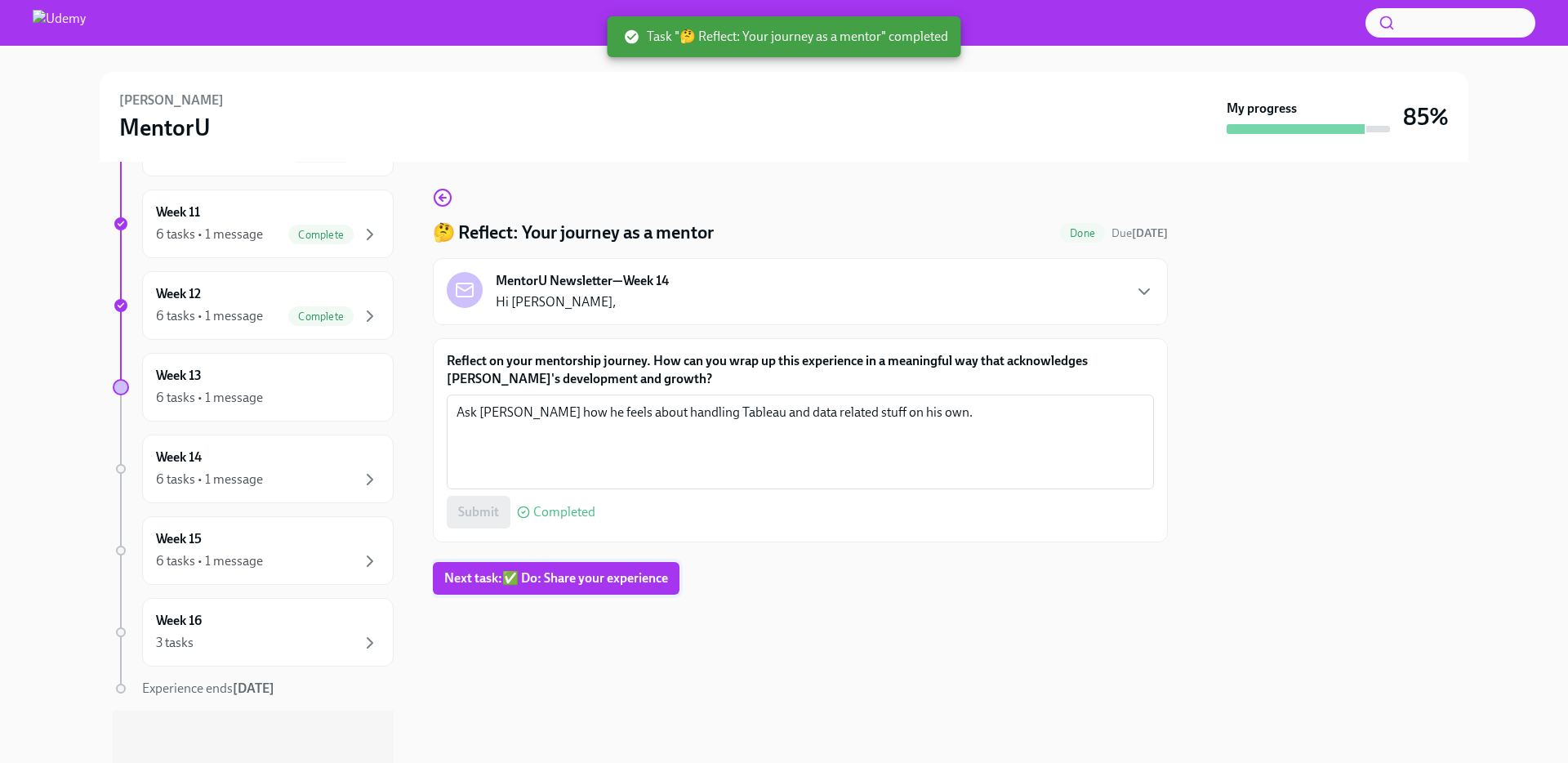
click at [592, 582] on span "Next task : ✅ Do: Share your experience" at bounding box center [556, 578] width 224 height 17
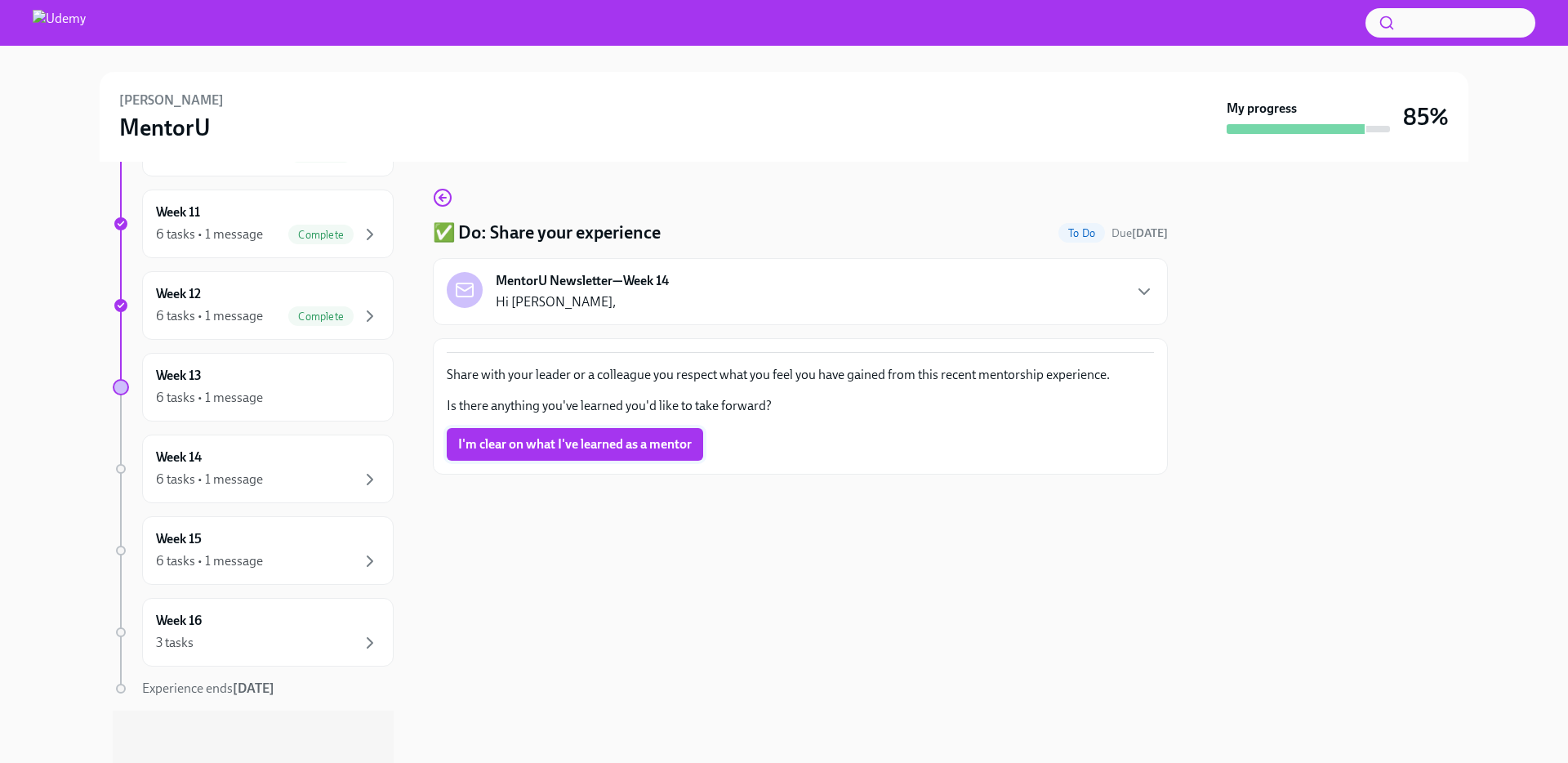
click at [520, 448] on span "I'm clear on what I've learned as a mentor" at bounding box center [575, 444] width 234 height 17
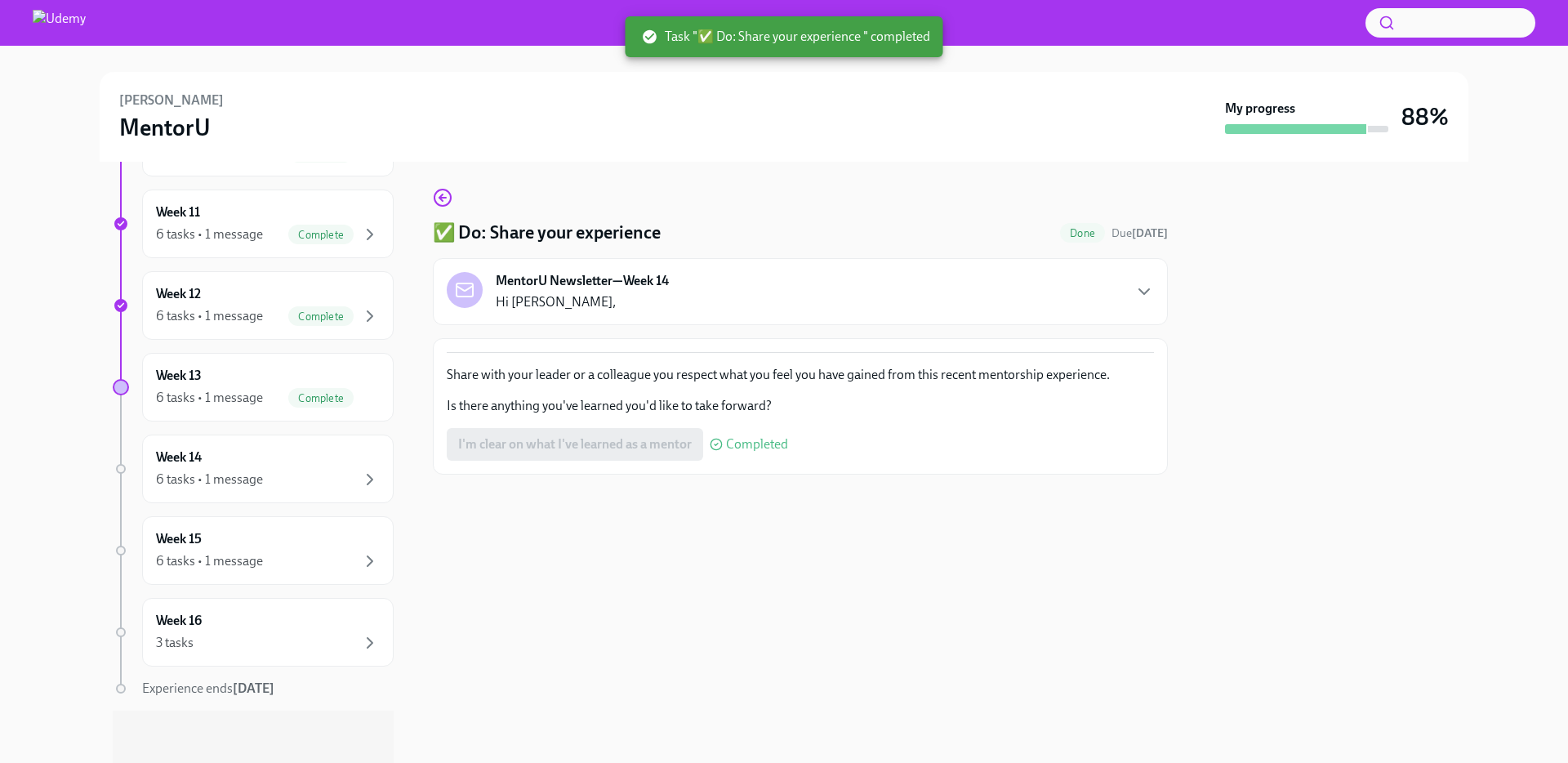
click at [625, 547] on div "✅ Do: Share your experience Done Due [DATE] MentorU Newsletter—Week 14 Hi [PERS…" at bounding box center [800, 462] width 735 height 601
